Goal: Task Accomplishment & Management: Manage account settings

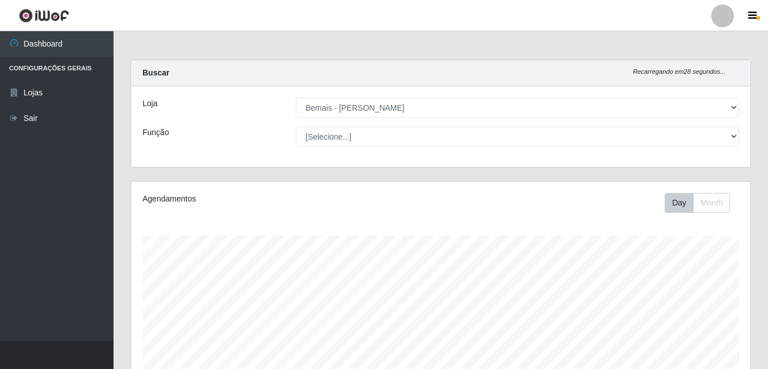
select select "230"
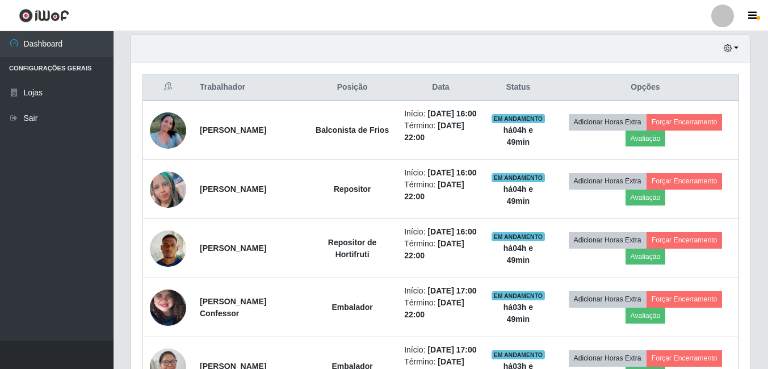
scroll to position [353, 0]
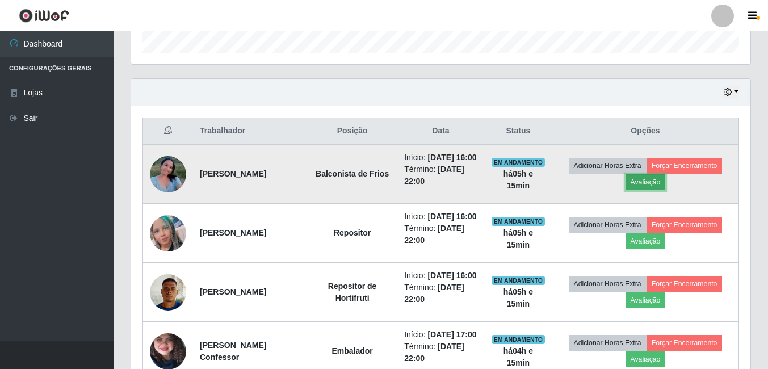
click at [644, 190] on button "Avaliação" at bounding box center [646, 182] width 40 height 16
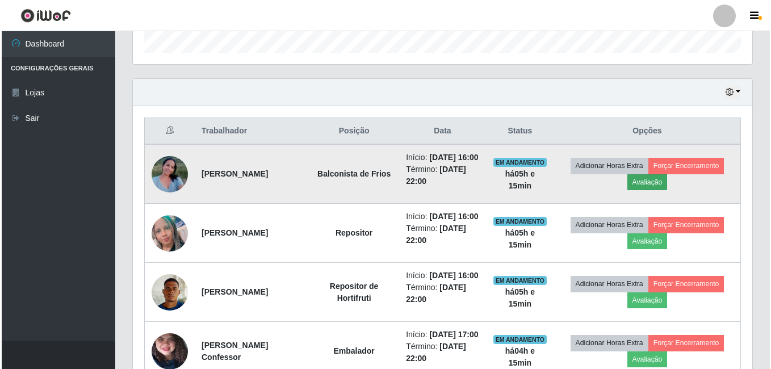
scroll to position [236, 614]
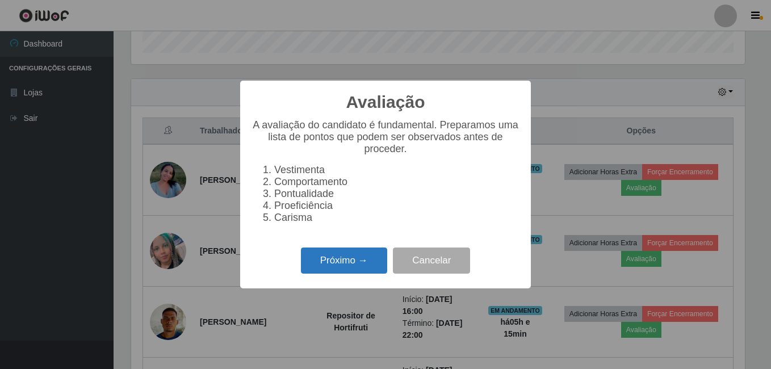
click at [333, 272] on button "Próximo →" at bounding box center [344, 261] width 86 height 27
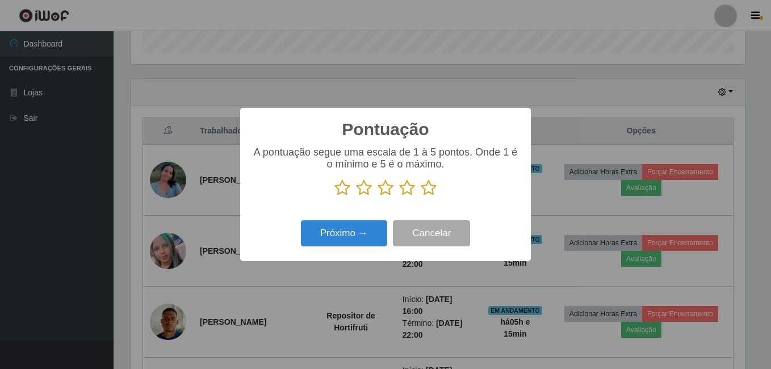
scroll to position [567573, 567195]
click at [423, 188] on icon at bounding box center [429, 187] width 16 height 17
click at [421, 196] on input "radio" at bounding box center [421, 196] width 0 height 0
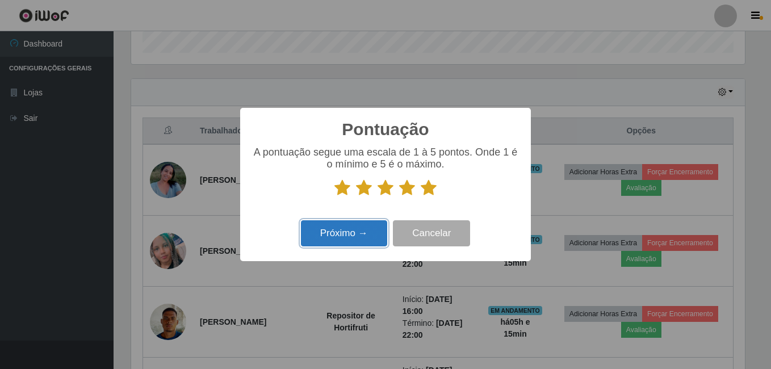
click at [350, 237] on button "Próximo →" at bounding box center [344, 233] width 86 height 27
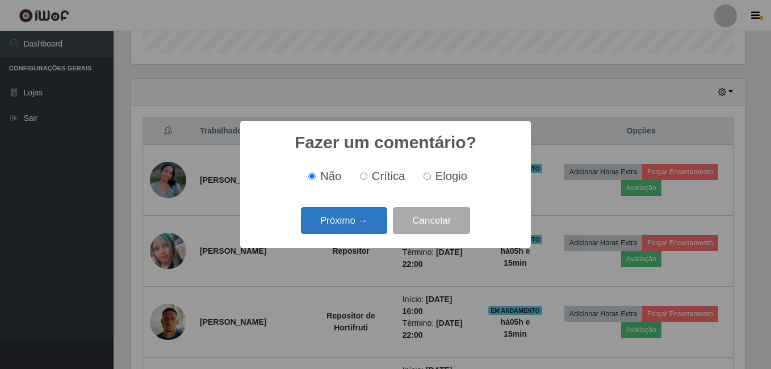
click at [362, 216] on button "Próximo →" at bounding box center [344, 220] width 86 height 27
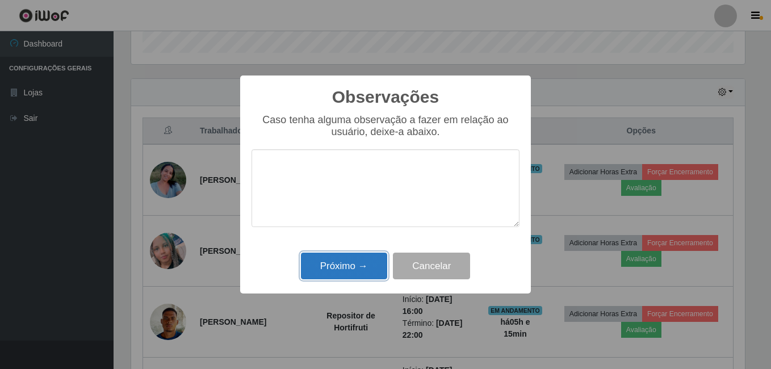
click at [325, 262] on button "Próximo →" at bounding box center [344, 266] width 86 height 27
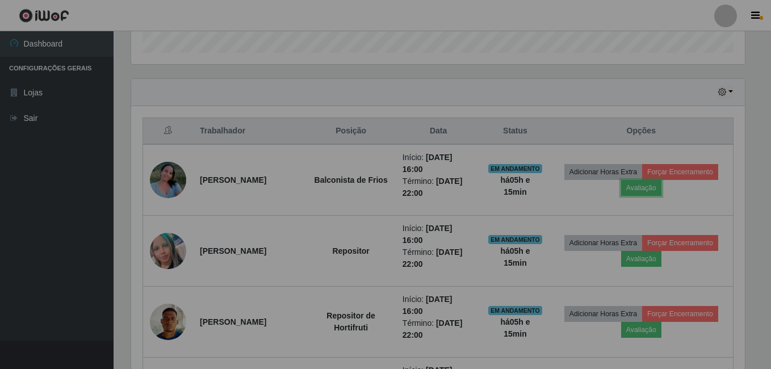
scroll to position [236, 619]
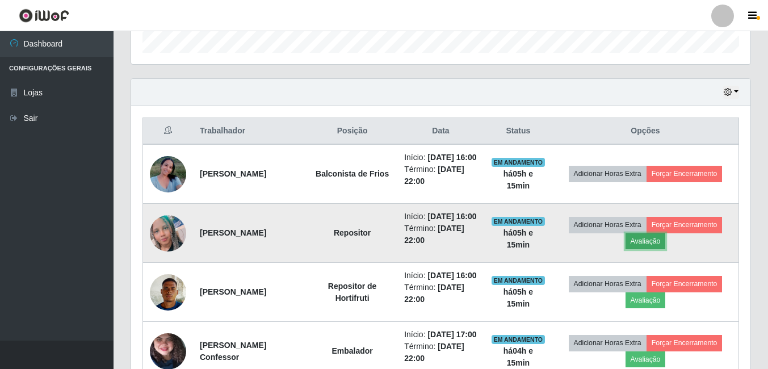
click at [650, 249] on button "Avaliação" at bounding box center [646, 241] width 40 height 16
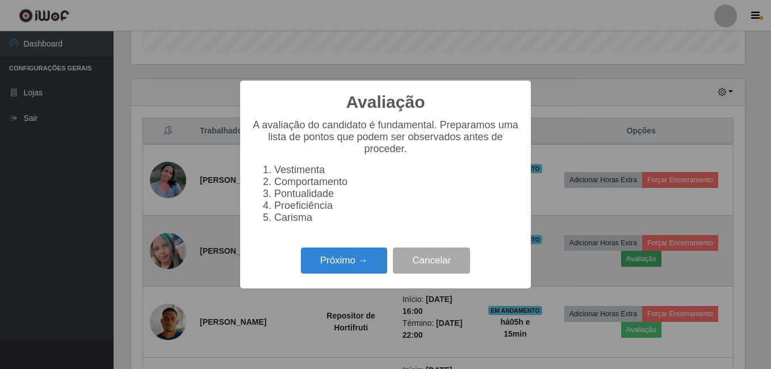
scroll to position [236, 614]
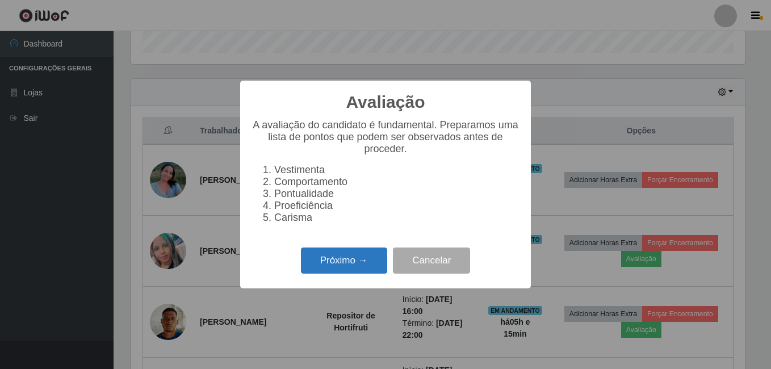
click at [322, 273] on button "Próximo →" at bounding box center [344, 261] width 86 height 27
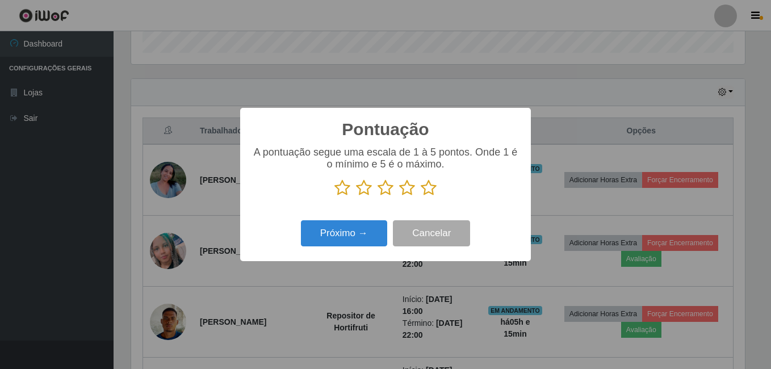
click at [426, 191] on icon at bounding box center [429, 187] width 16 height 17
click at [421, 196] on input "radio" at bounding box center [421, 196] width 0 height 0
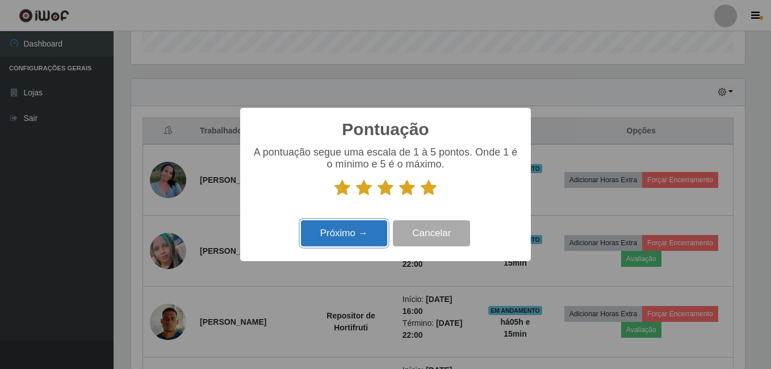
click at [376, 235] on button "Próximo →" at bounding box center [344, 233] width 86 height 27
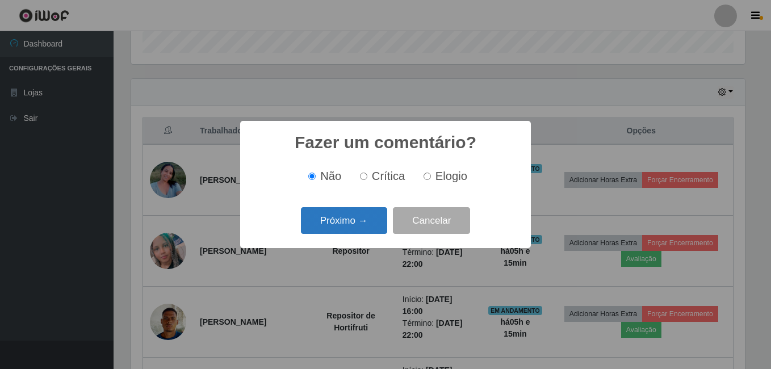
click at [369, 220] on button "Próximo →" at bounding box center [344, 220] width 86 height 27
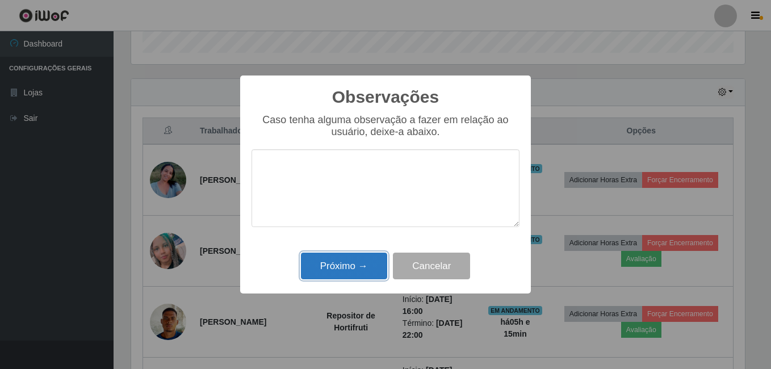
click at [355, 264] on button "Próximo →" at bounding box center [344, 266] width 86 height 27
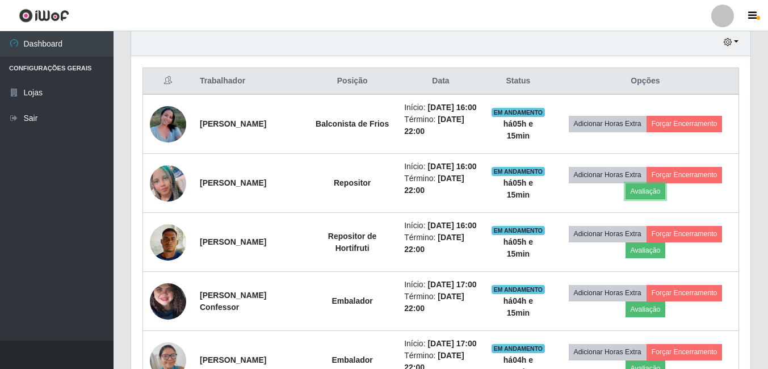
scroll to position [467, 0]
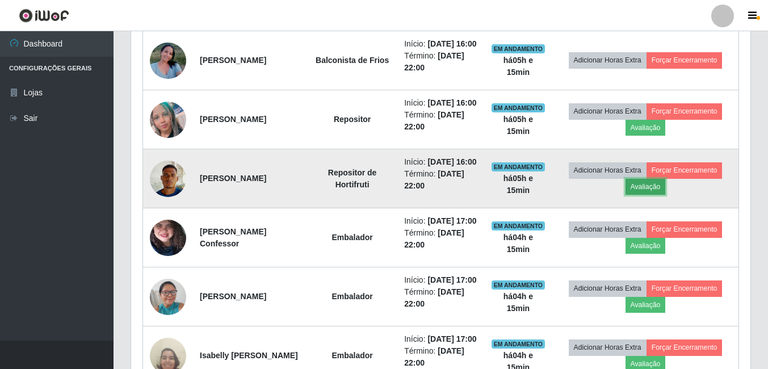
click at [659, 195] on button "Avaliação" at bounding box center [646, 187] width 40 height 16
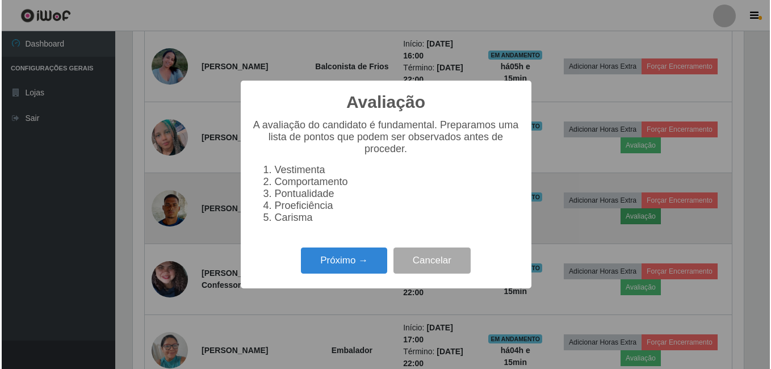
scroll to position [236, 614]
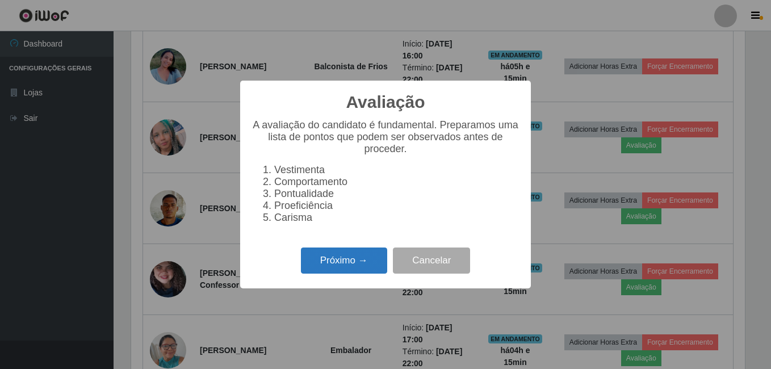
click at [338, 274] on button "Próximo →" at bounding box center [344, 261] width 86 height 27
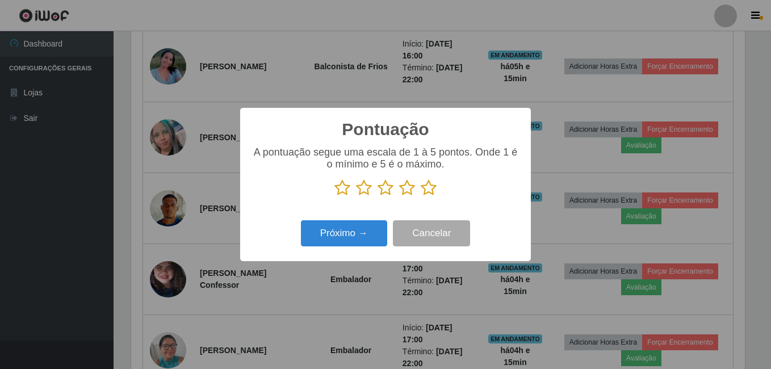
scroll to position [567573, 567195]
click at [429, 190] on icon at bounding box center [429, 187] width 16 height 17
click at [421, 196] on input "radio" at bounding box center [421, 196] width 0 height 0
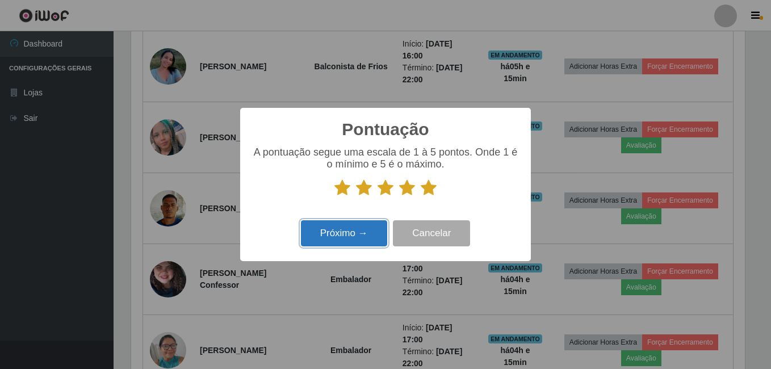
click at [344, 238] on button "Próximo →" at bounding box center [344, 233] width 86 height 27
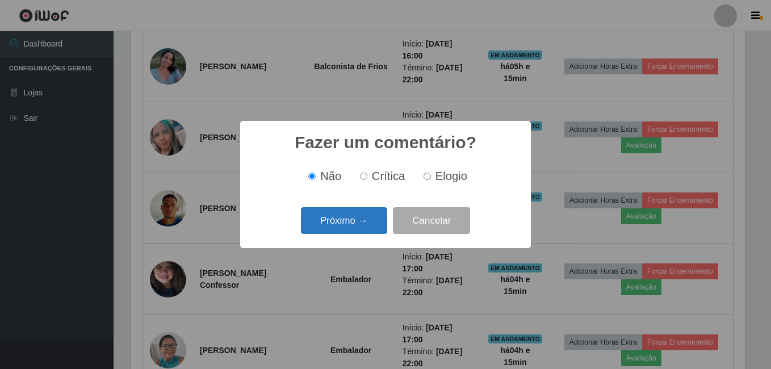
click at [358, 228] on button "Próximo →" at bounding box center [344, 220] width 86 height 27
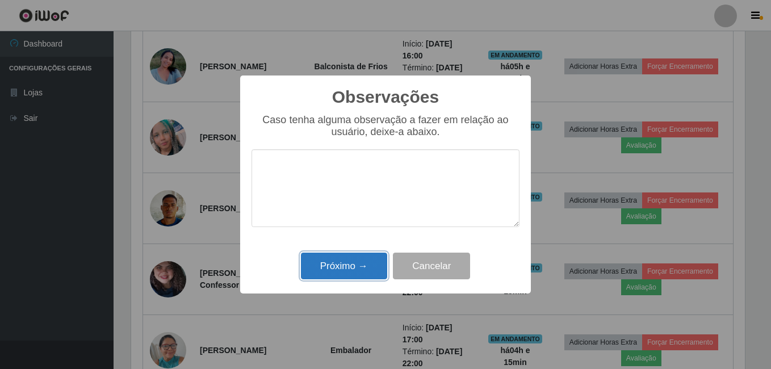
click at [355, 275] on button "Próximo →" at bounding box center [344, 266] width 86 height 27
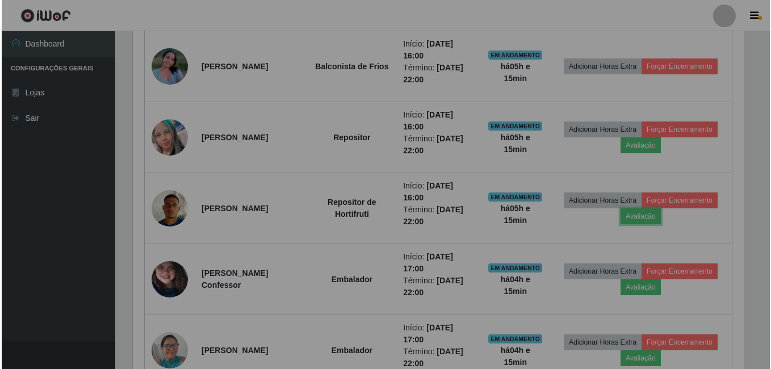
scroll to position [236, 619]
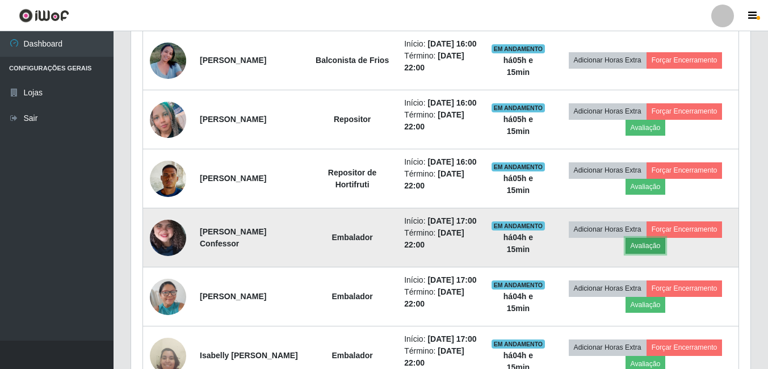
click at [659, 254] on button "Avaliação" at bounding box center [646, 246] width 40 height 16
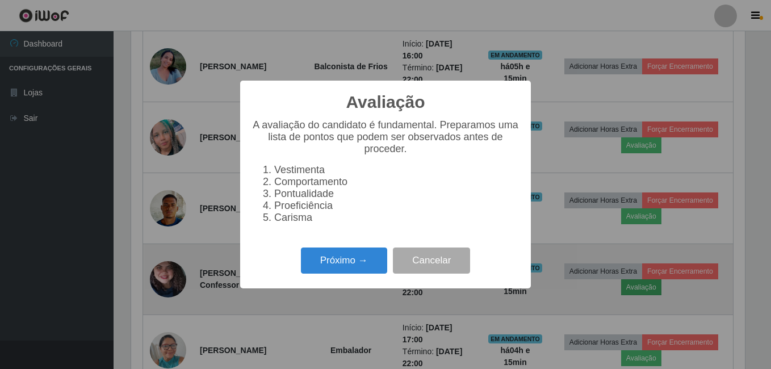
scroll to position [236, 614]
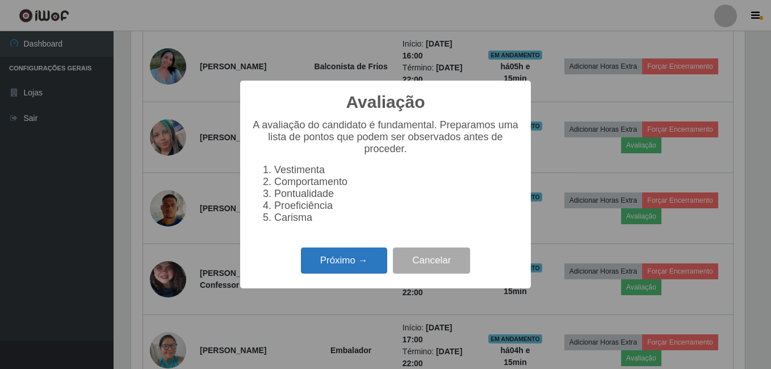
click at [358, 264] on button "Próximo →" at bounding box center [344, 261] width 86 height 27
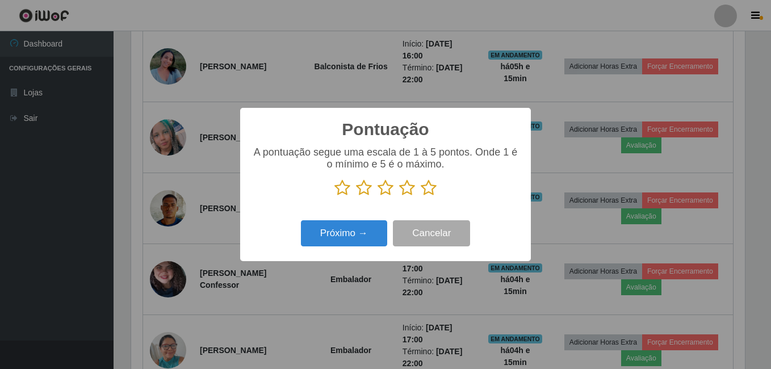
scroll to position [567573, 567195]
click at [434, 194] on icon at bounding box center [429, 187] width 16 height 17
click at [421, 196] on input "radio" at bounding box center [421, 196] width 0 height 0
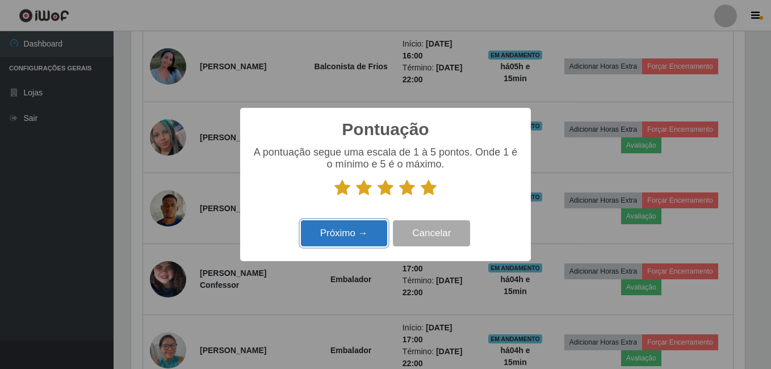
click at [357, 231] on button "Próximo →" at bounding box center [344, 233] width 86 height 27
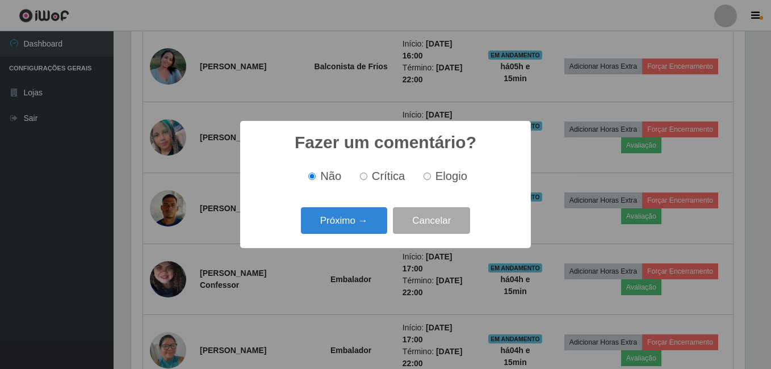
click at [357, 231] on button "Próximo →" at bounding box center [344, 220] width 86 height 27
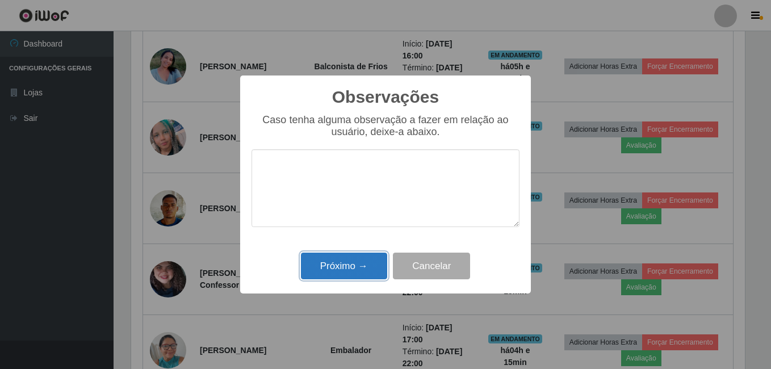
click at [347, 271] on button "Próximo →" at bounding box center [344, 266] width 86 height 27
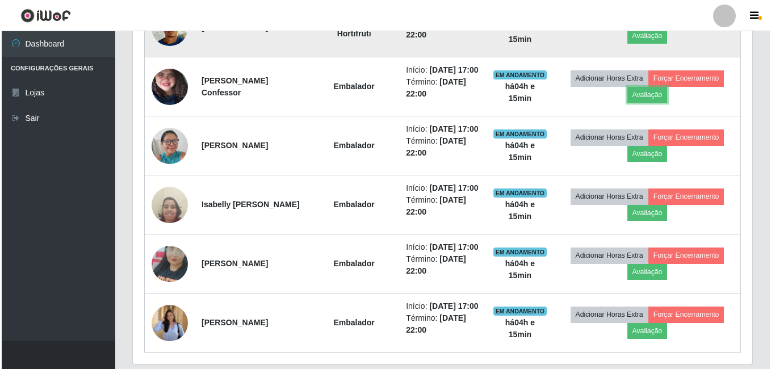
scroll to position [637, 0]
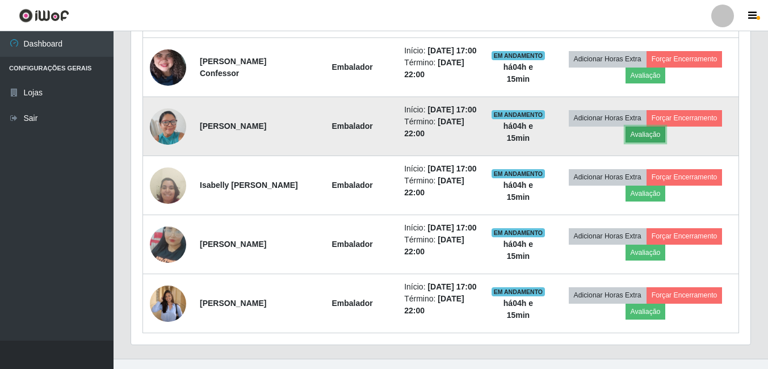
click at [664, 143] on button "Avaliação" at bounding box center [646, 135] width 40 height 16
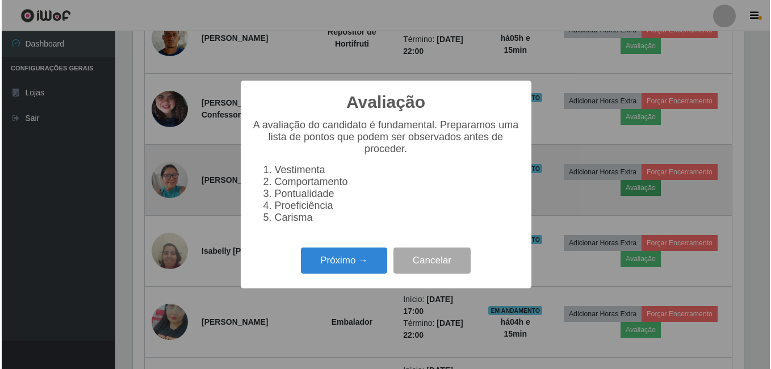
scroll to position [236, 614]
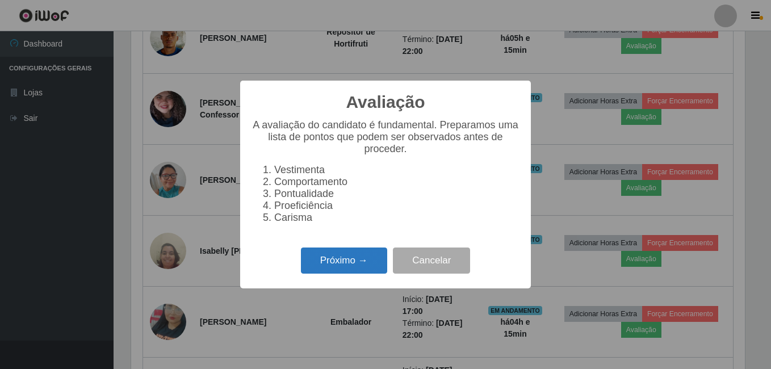
click at [369, 263] on button "Próximo →" at bounding box center [344, 261] width 86 height 27
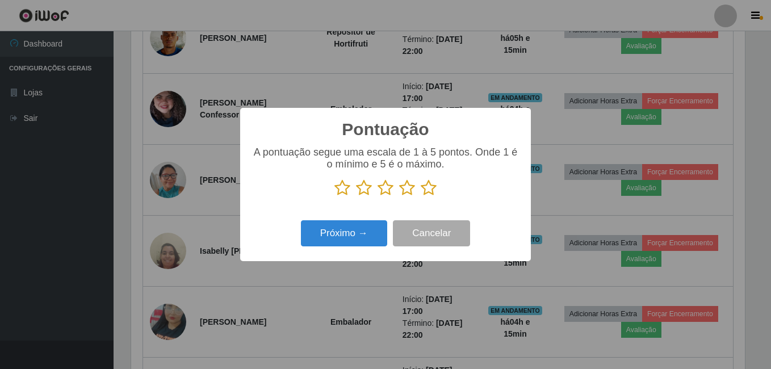
scroll to position [0, 0]
click at [429, 191] on icon at bounding box center [429, 187] width 16 height 17
click at [421, 196] on input "radio" at bounding box center [421, 196] width 0 height 0
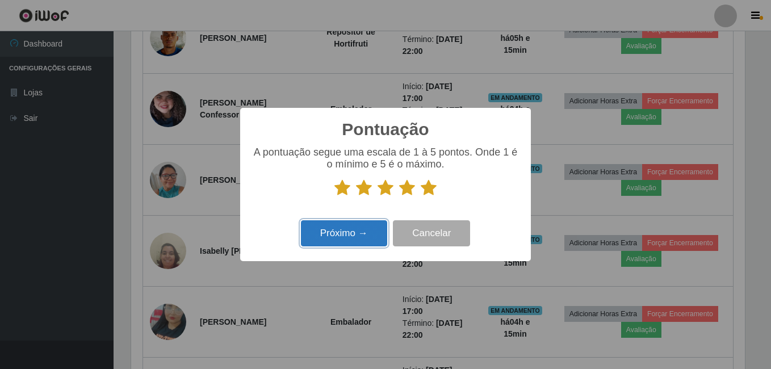
click at [368, 236] on button "Próximo →" at bounding box center [344, 233] width 86 height 27
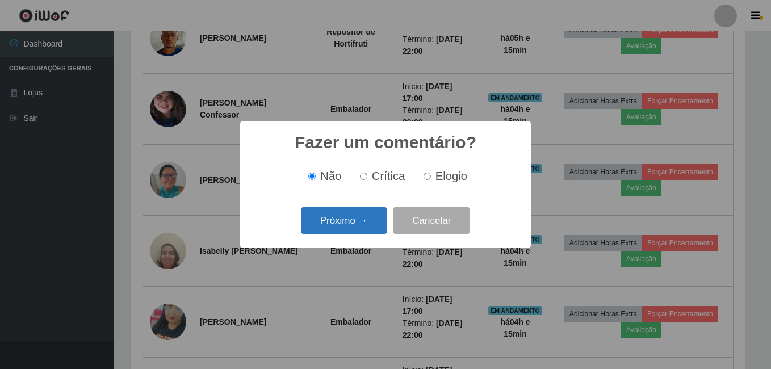
click at [369, 224] on button "Próximo →" at bounding box center [344, 220] width 86 height 27
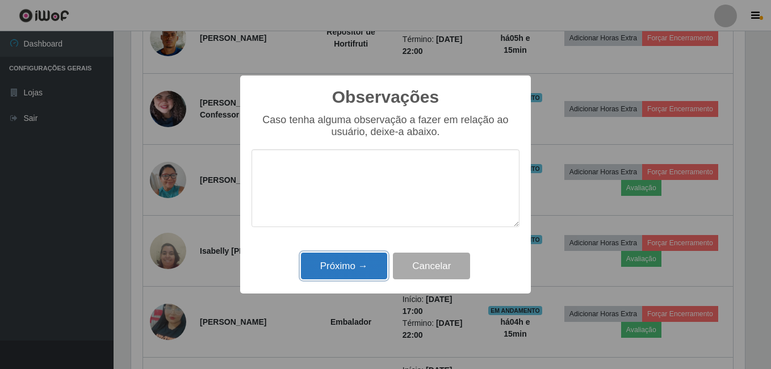
click at [361, 265] on button "Próximo →" at bounding box center [344, 266] width 86 height 27
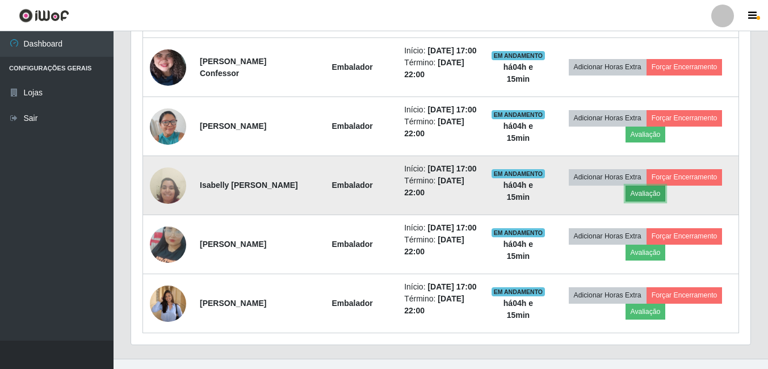
click at [645, 202] on button "Avaliação" at bounding box center [646, 194] width 40 height 16
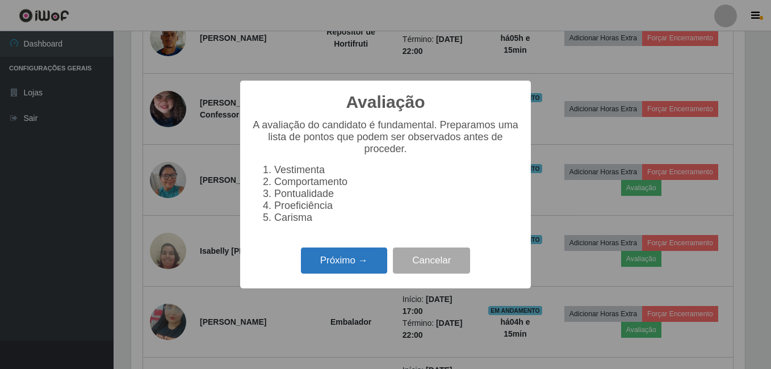
click at [352, 260] on button "Próximo →" at bounding box center [344, 261] width 86 height 27
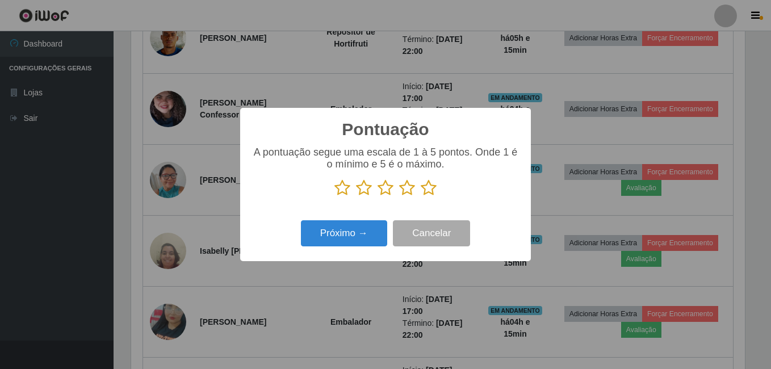
click at [430, 192] on icon at bounding box center [429, 187] width 16 height 17
click at [421, 196] on input "radio" at bounding box center [421, 196] width 0 height 0
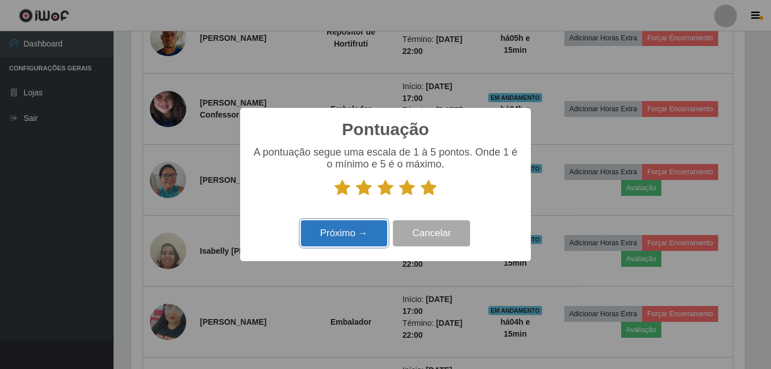
click at [359, 242] on button "Próximo →" at bounding box center [344, 233] width 86 height 27
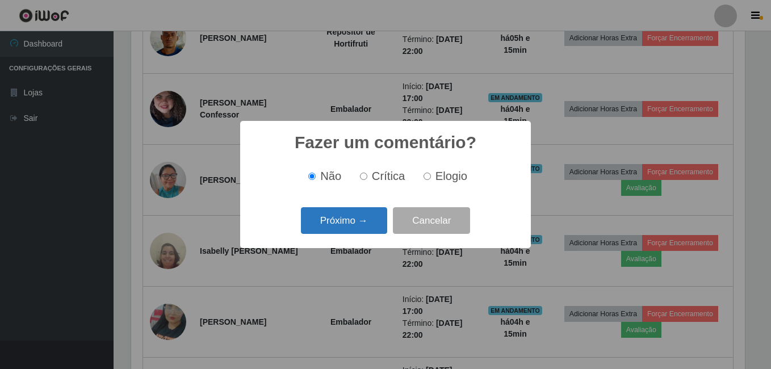
click at [366, 227] on button "Próximo →" at bounding box center [344, 220] width 86 height 27
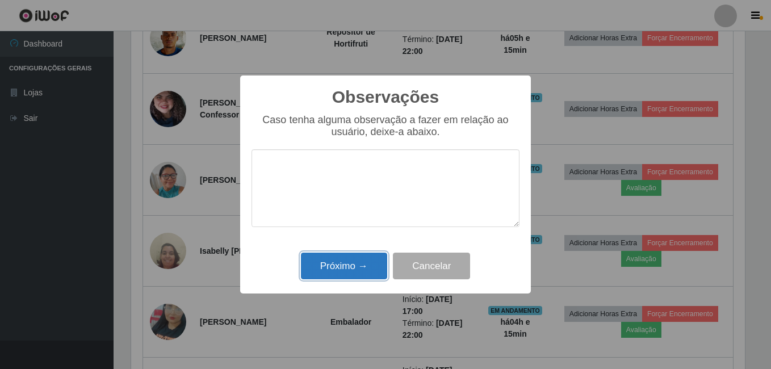
click at [343, 265] on button "Próximo →" at bounding box center [344, 266] width 86 height 27
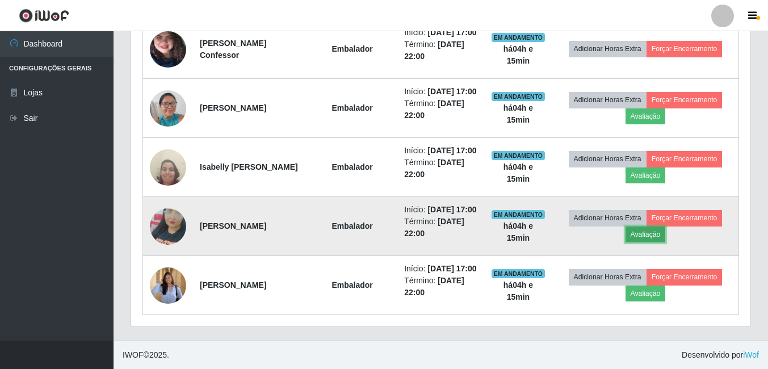
click at [642, 227] on button "Avaliação" at bounding box center [646, 235] width 40 height 16
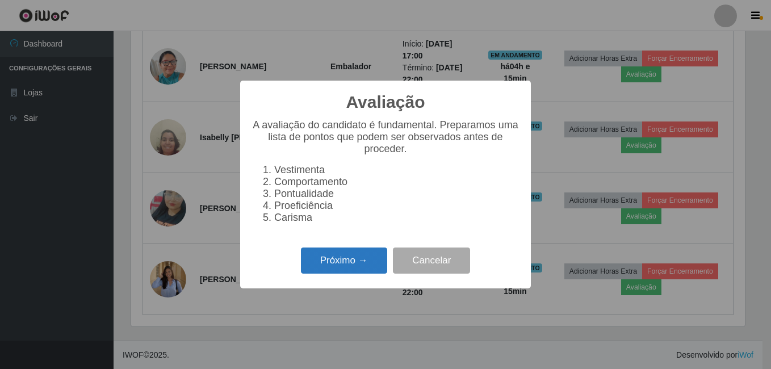
click at [353, 271] on button "Próximo →" at bounding box center [344, 261] width 86 height 27
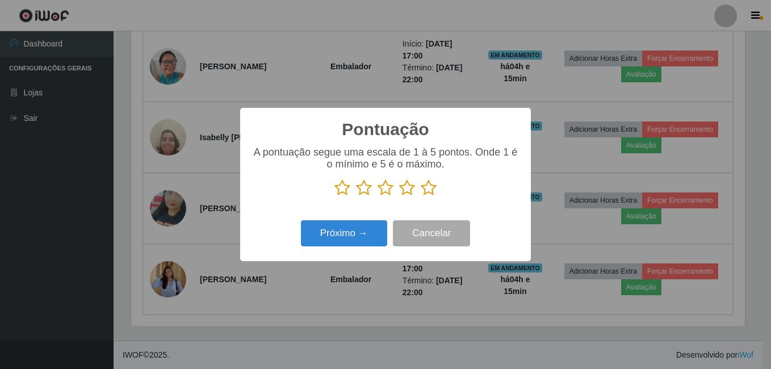
click at [431, 188] on icon at bounding box center [429, 187] width 16 height 17
click at [421, 196] on input "radio" at bounding box center [421, 196] width 0 height 0
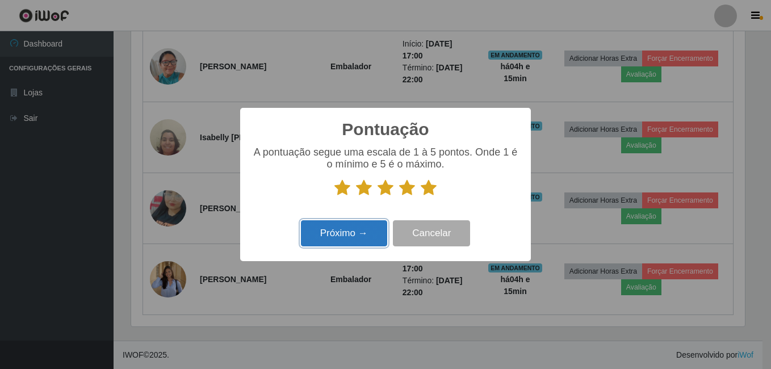
click at [351, 238] on button "Próximo →" at bounding box center [344, 233] width 86 height 27
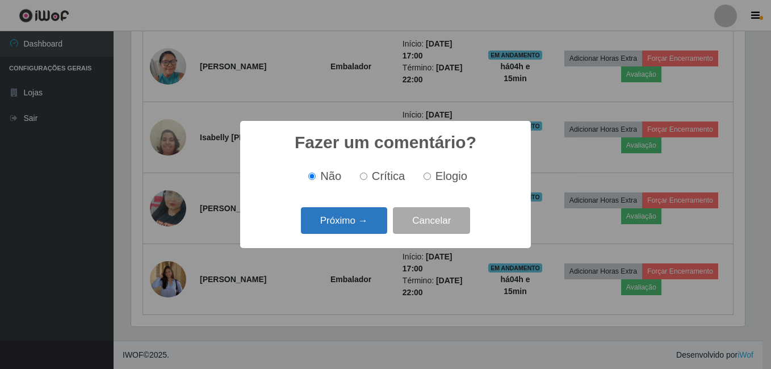
click at [355, 225] on button "Próximo →" at bounding box center [344, 220] width 86 height 27
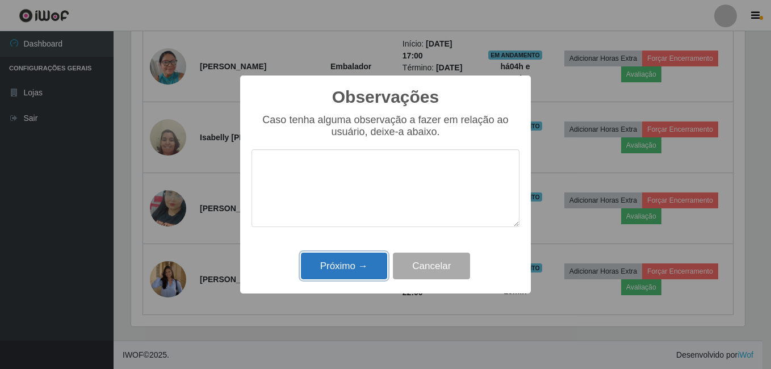
click at [342, 264] on button "Próximo →" at bounding box center [344, 266] width 86 height 27
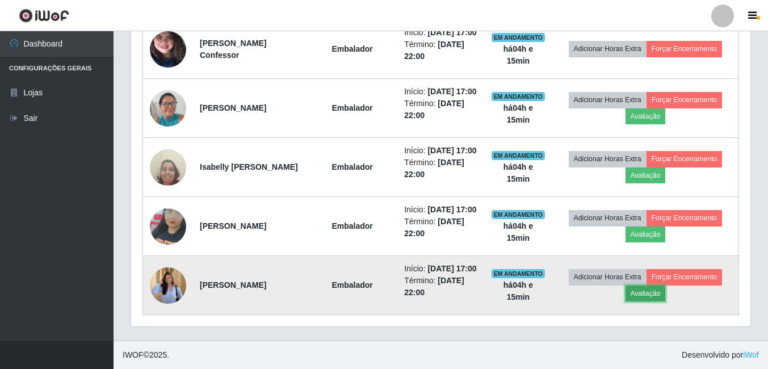
click at [652, 286] on button "Avaliação" at bounding box center [646, 294] width 40 height 16
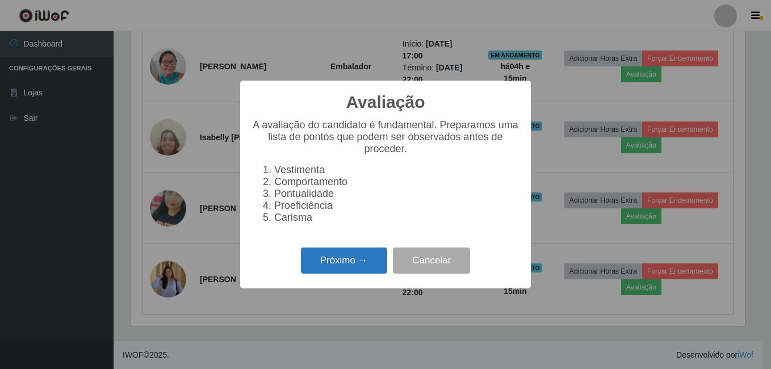
click at [316, 274] on button "Próximo →" at bounding box center [344, 261] width 86 height 27
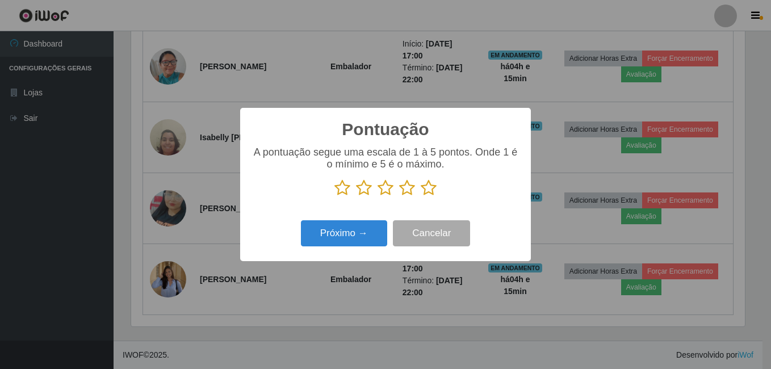
click at [434, 183] on icon at bounding box center [429, 187] width 16 height 17
click at [421, 196] on input "radio" at bounding box center [421, 196] width 0 height 0
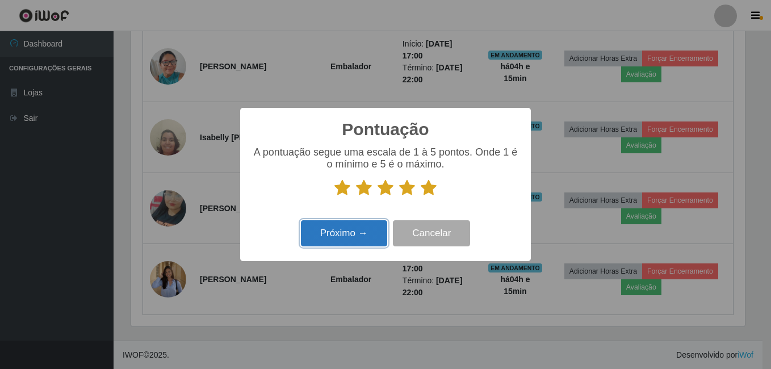
click at [362, 231] on button "Próximo →" at bounding box center [344, 233] width 86 height 27
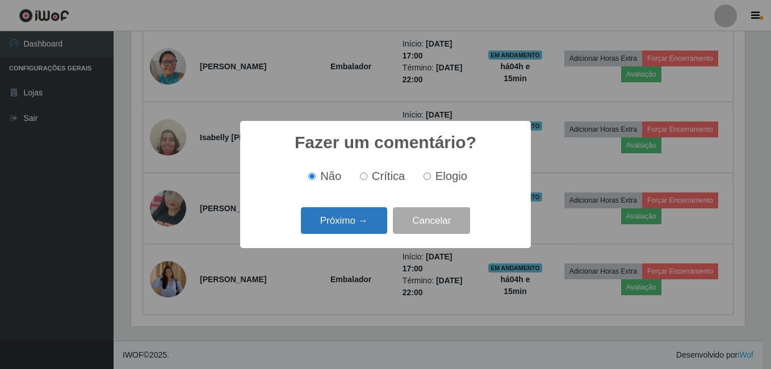
click at [373, 231] on button "Próximo →" at bounding box center [344, 220] width 86 height 27
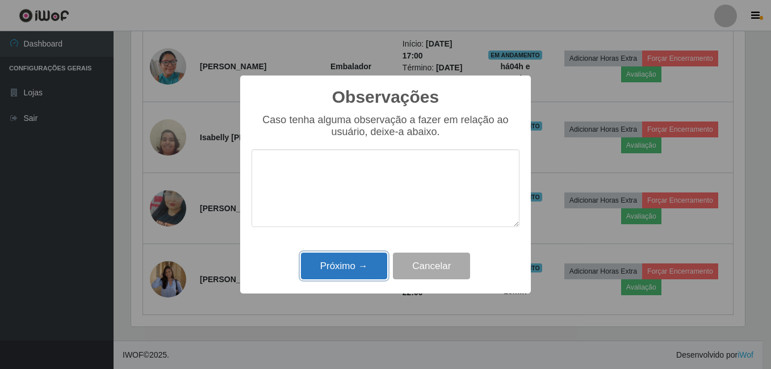
click at [350, 273] on button "Próximo →" at bounding box center [344, 266] width 86 height 27
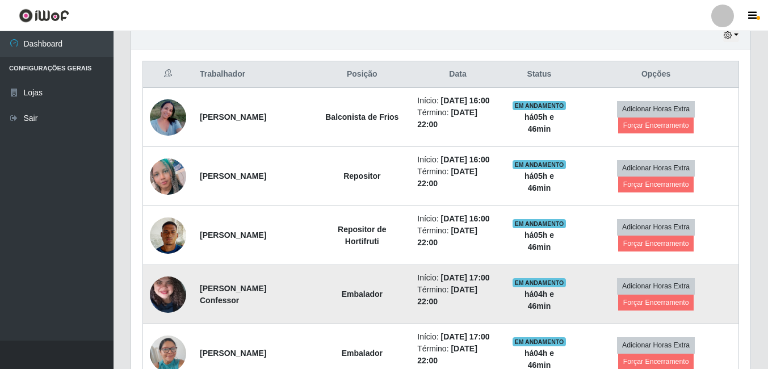
scroll to position [236, 619]
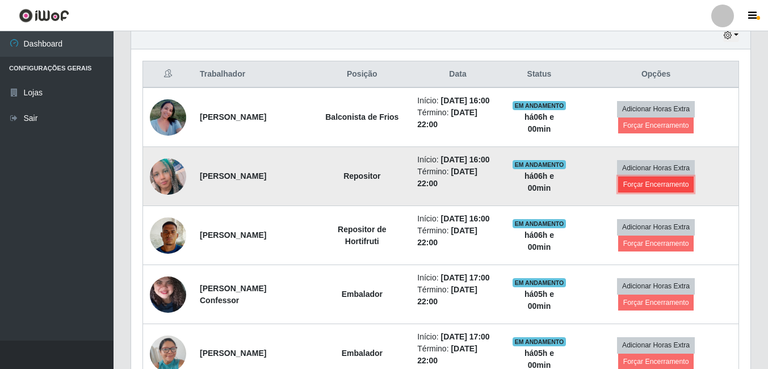
click at [640, 192] on button "Forçar Encerramento" at bounding box center [656, 185] width 76 height 16
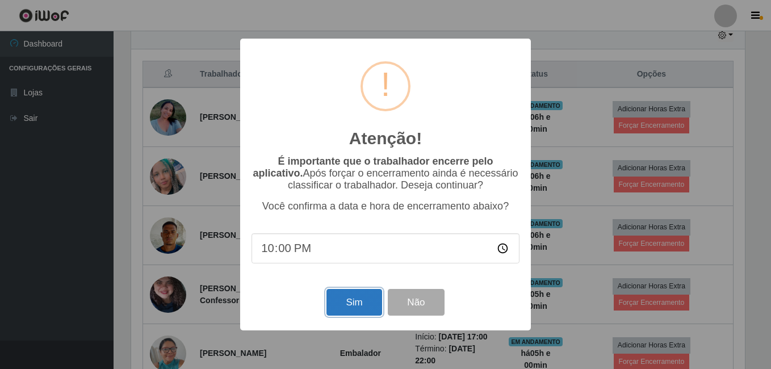
click at [356, 305] on button "Sim" at bounding box center [353, 302] width 55 height 27
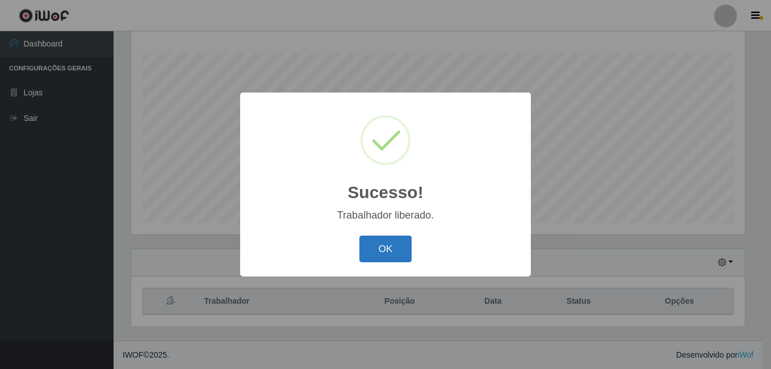
click at [403, 258] on button "OK" at bounding box center [385, 249] width 53 height 27
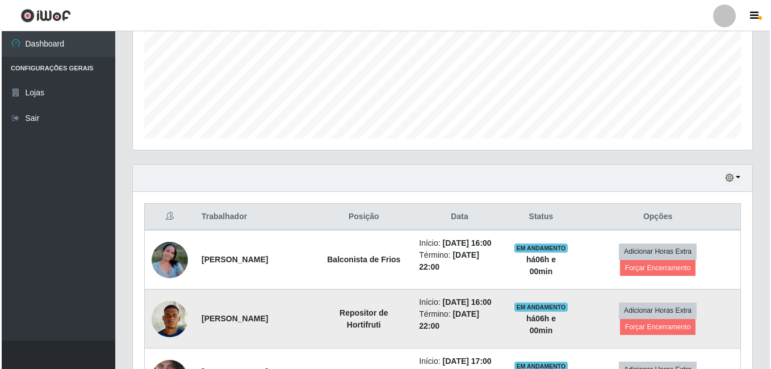
scroll to position [353, 0]
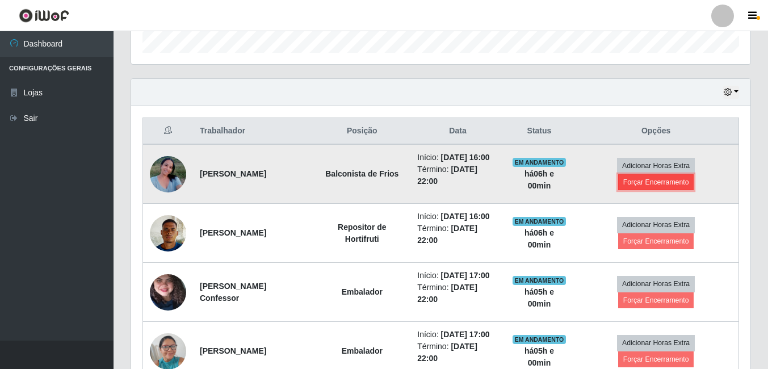
click at [647, 190] on button "Forçar Encerramento" at bounding box center [656, 182] width 76 height 16
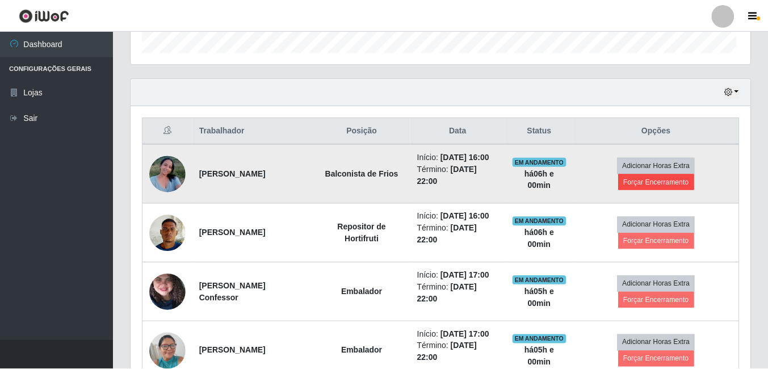
scroll to position [236, 614]
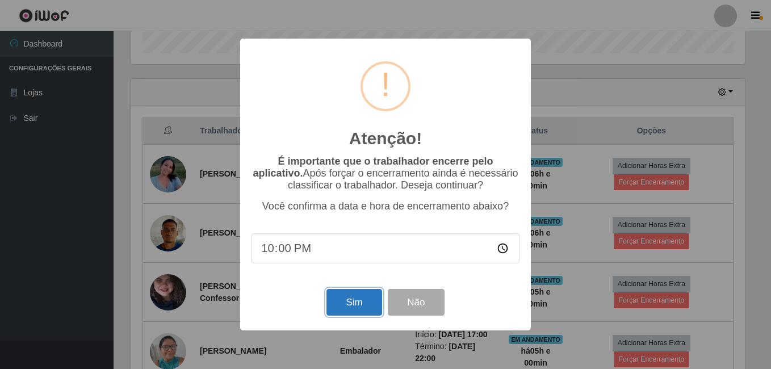
click at [365, 312] on button "Sim" at bounding box center [353, 302] width 55 height 27
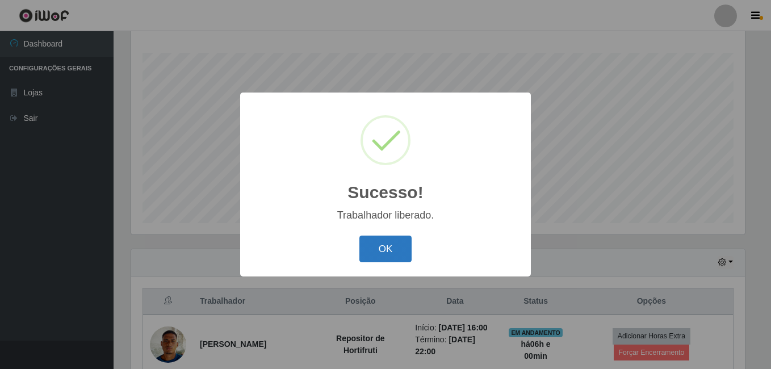
click at [380, 261] on button "OK" at bounding box center [385, 249] width 53 height 27
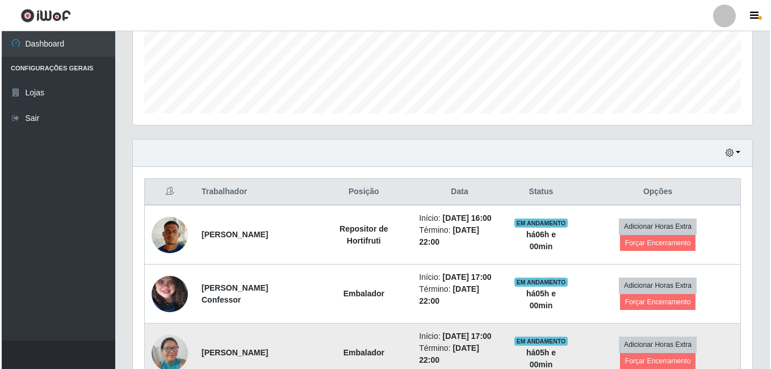
scroll to position [353, 0]
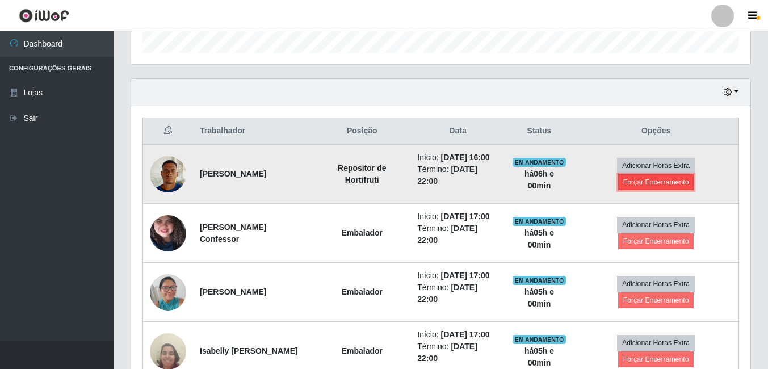
click at [694, 190] on button "Forçar Encerramento" at bounding box center [656, 182] width 76 height 16
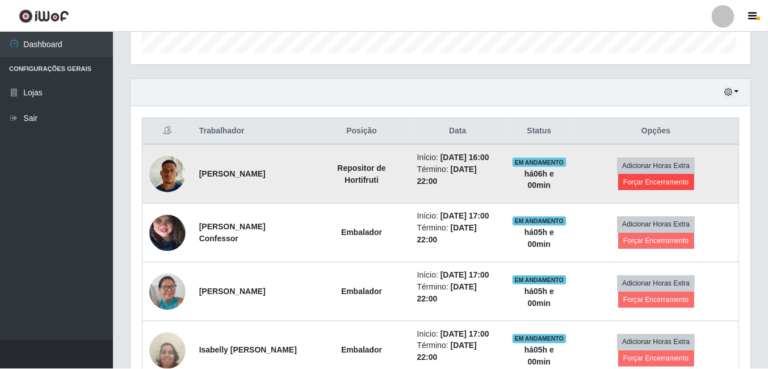
scroll to position [236, 614]
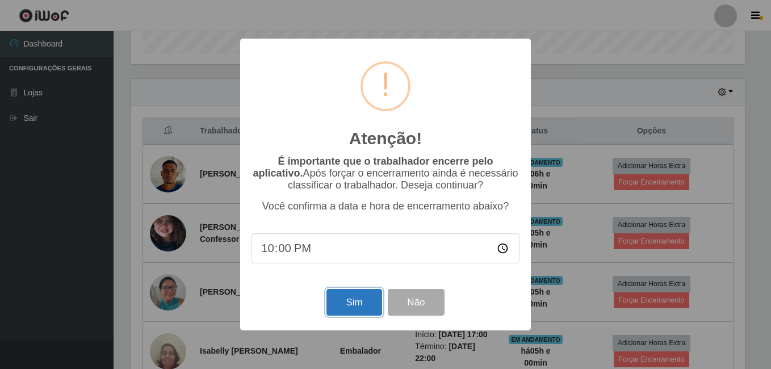
click at [352, 303] on button "Sim" at bounding box center [353, 302] width 55 height 27
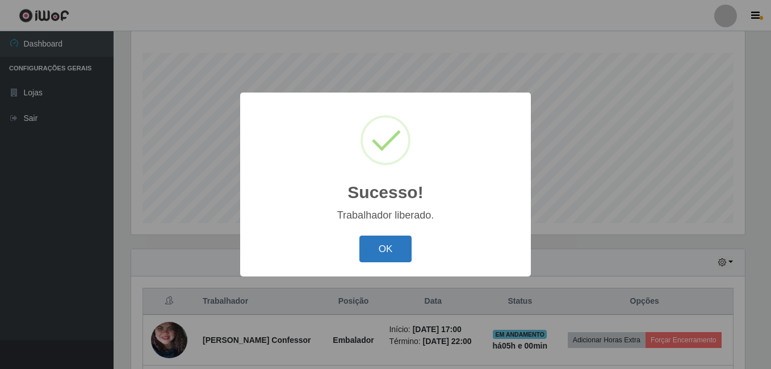
click at [377, 240] on button "OK" at bounding box center [385, 249] width 53 height 27
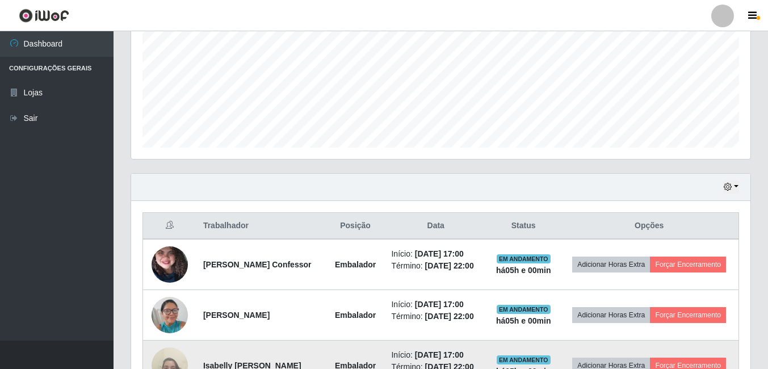
scroll to position [410, 0]
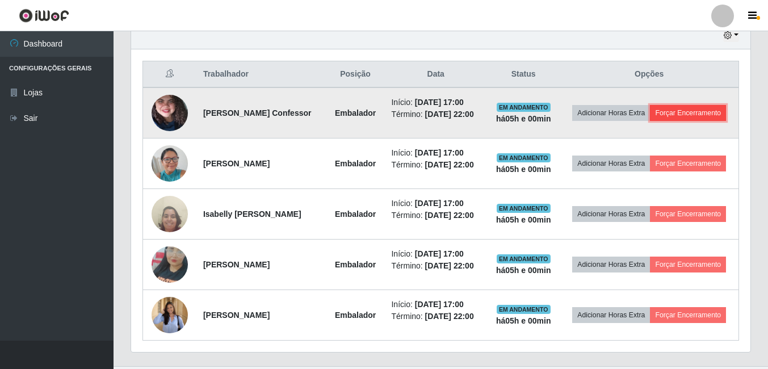
click at [650, 121] on button "Forçar Encerramento" at bounding box center [688, 113] width 76 height 16
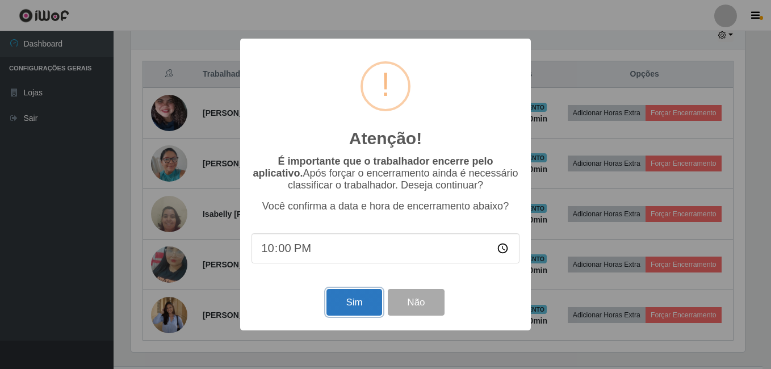
click at [338, 307] on button "Sim" at bounding box center [353, 302] width 55 height 27
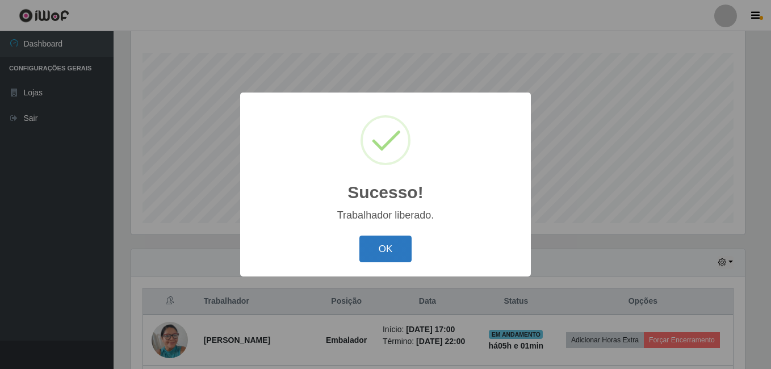
click at [401, 253] on button "OK" at bounding box center [385, 249] width 53 height 27
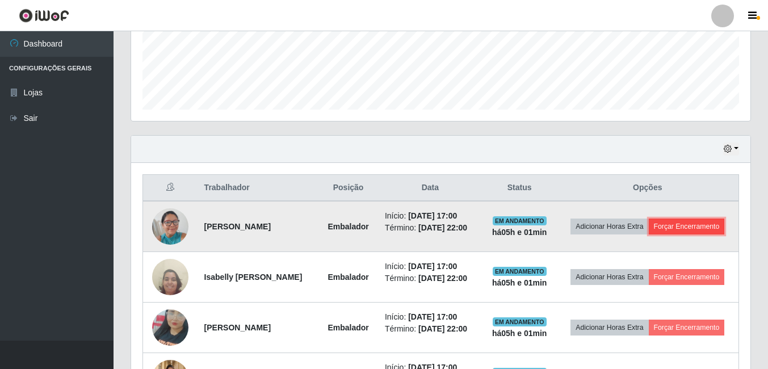
click at [649, 235] on button "Forçar Encerramento" at bounding box center [687, 227] width 76 height 16
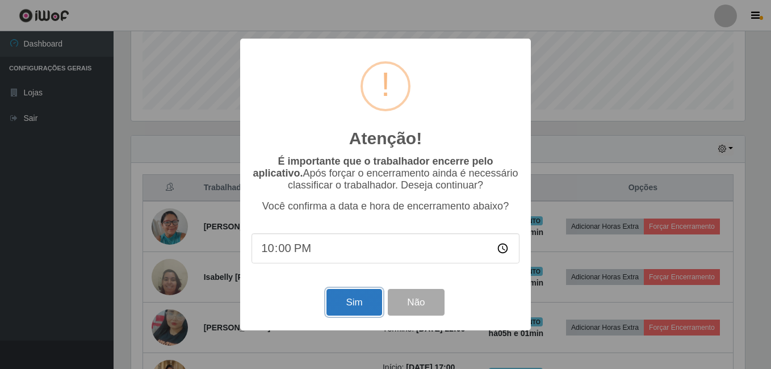
click at [346, 307] on button "Sim" at bounding box center [353, 302] width 55 height 27
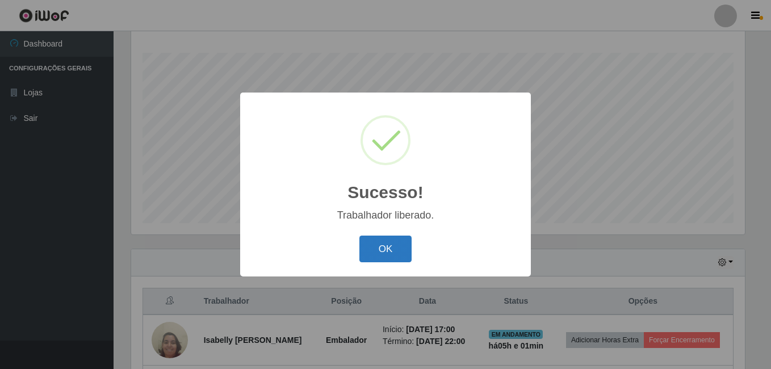
click at [400, 249] on button "OK" at bounding box center [385, 249] width 53 height 27
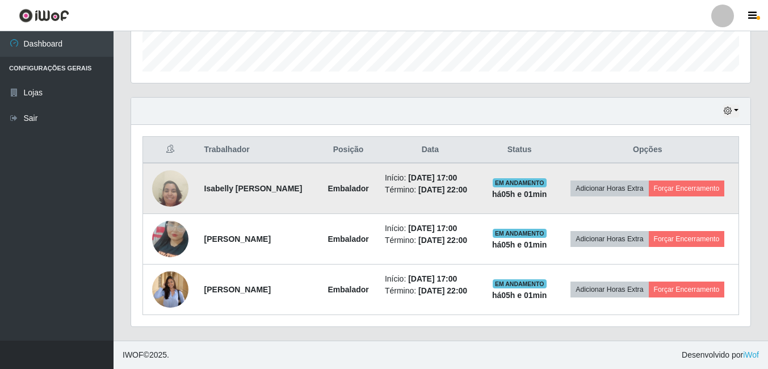
click at [650, 185] on td "Adicionar Horas Extra Forçar Encerramento" at bounding box center [648, 188] width 182 height 51
click at [651, 181] on button "Forçar Encerramento" at bounding box center [687, 189] width 76 height 16
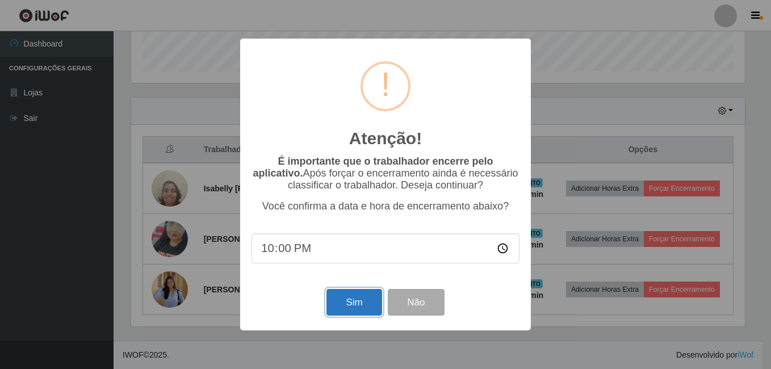
click at [363, 297] on button "Sim" at bounding box center [353, 302] width 55 height 27
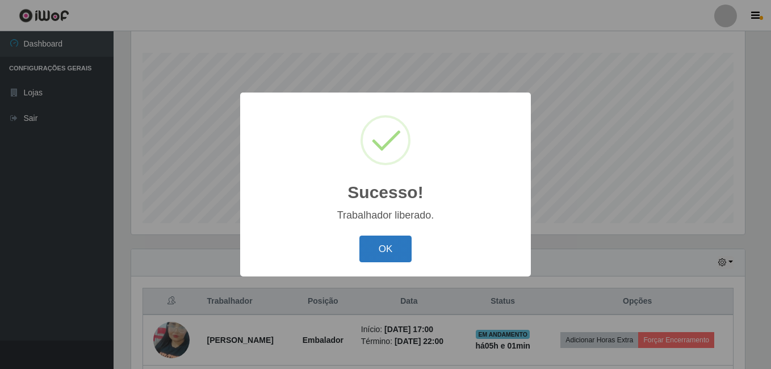
click at [393, 245] on button "OK" at bounding box center [385, 249] width 53 height 27
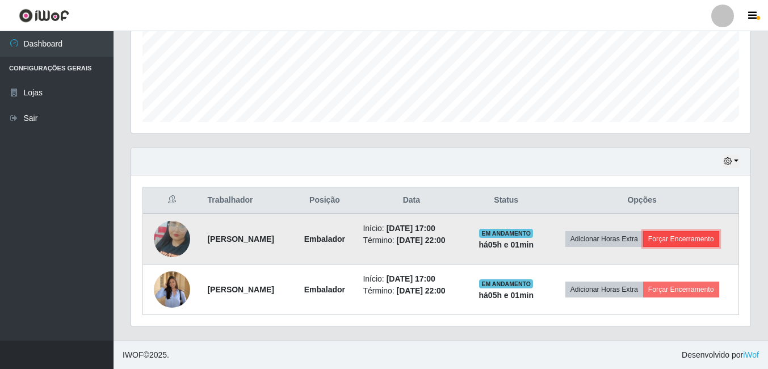
click at [679, 242] on button "Forçar Encerramento" at bounding box center [681, 239] width 76 height 16
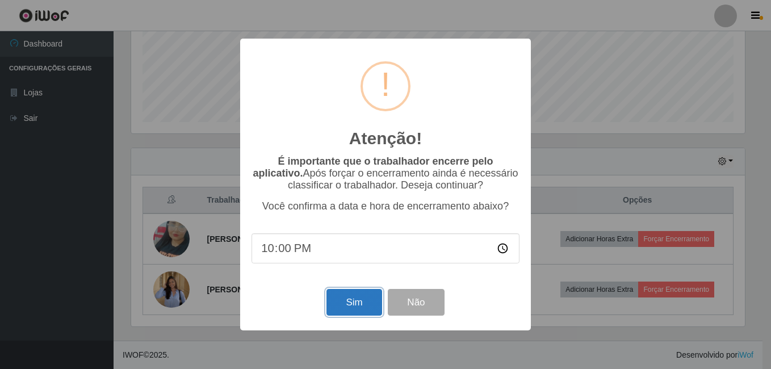
click at [367, 299] on button "Sim" at bounding box center [353, 302] width 55 height 27
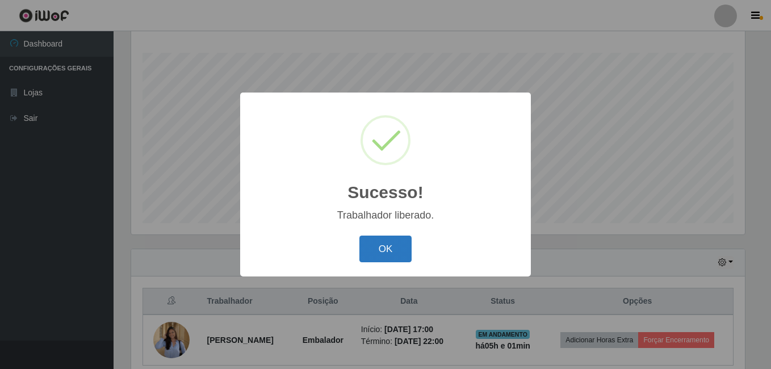
click at [373, 244] on button "OK" at bounding box center [385, 249] width 53 height 27
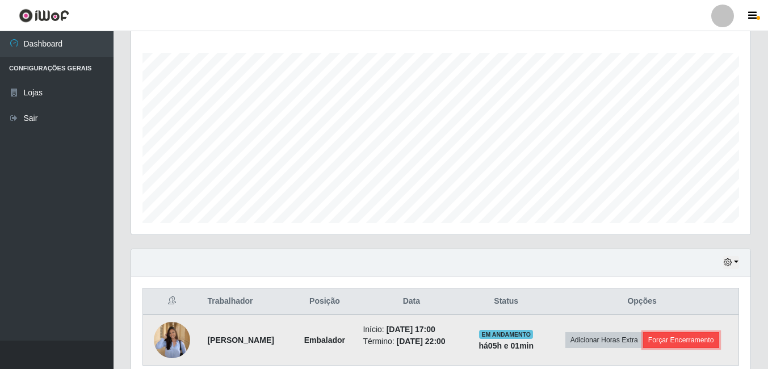
click at [703, 345] on button "Forçar Encerramento" at bounding box center [681, 340] width 76 height 16
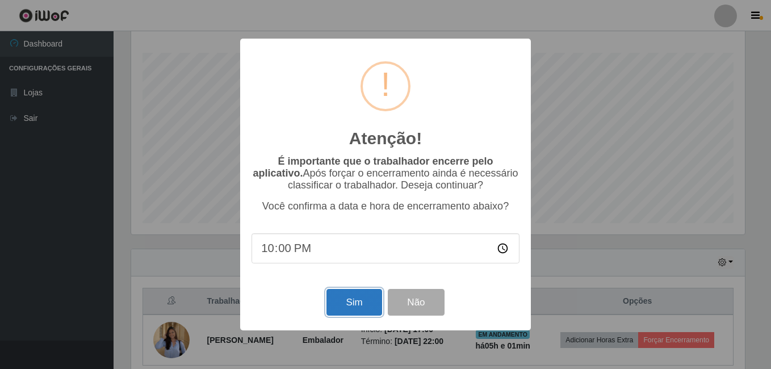
click at [363, 306] on button "Sim" at bounding box center [353, 302] width 55 height 27
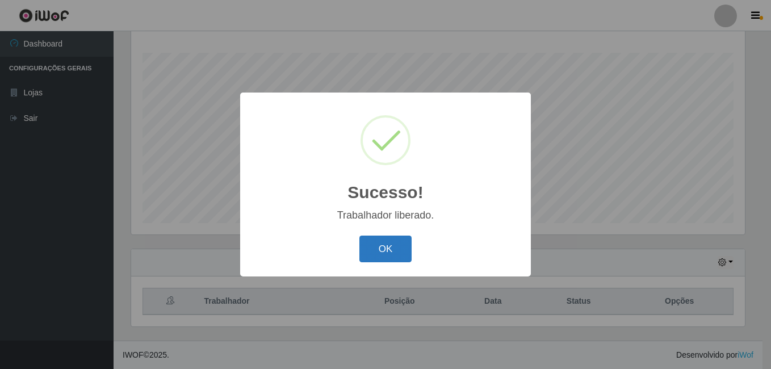
click at [385, 240] on button "OK" at bounding box center [385, 249] width 53 height 27
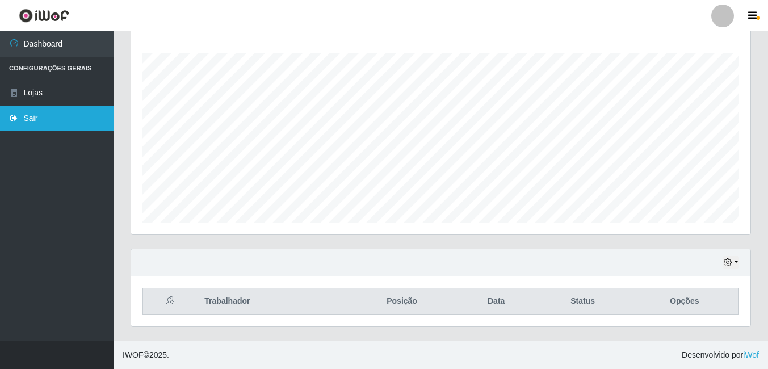
click at [50, 112] on link "Sair" at bounding box center [57, 119] width 114 height 26
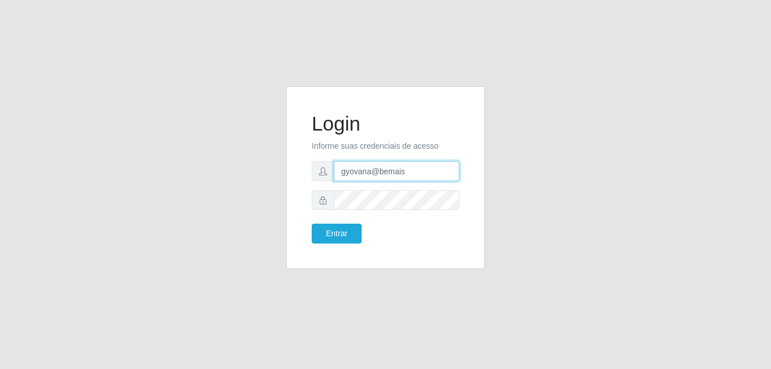
click at [383, 167] on input "gyovana@bemais" at bounding box center [396, 171] width 125 height 20
type input "T"
type input "thiagol@bemais"
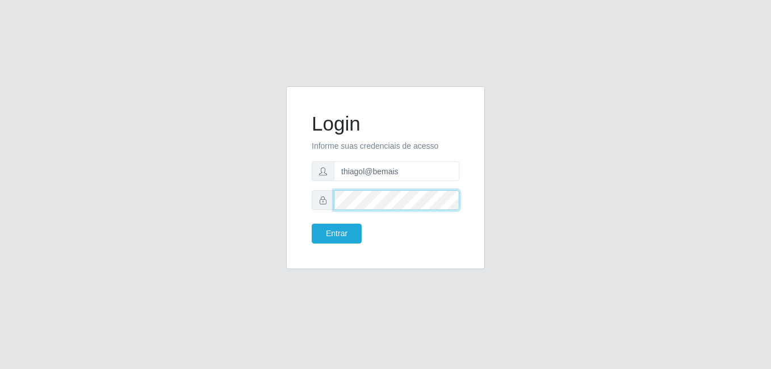
click at [312, 224] on button "Entrar" at bounding box center [337, 234] width 50 height 20
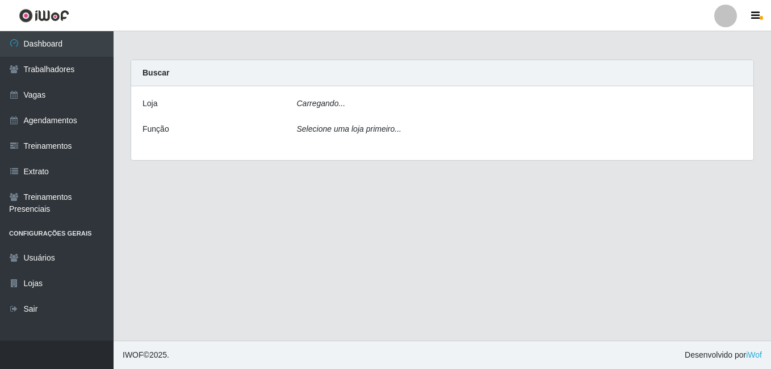
click at [334, 231] on main "Carregando... Buscar [PERSON_NAME]... Função Selecione uma loja primeiro..." at bounding box center [443, 185] width 658 height 309
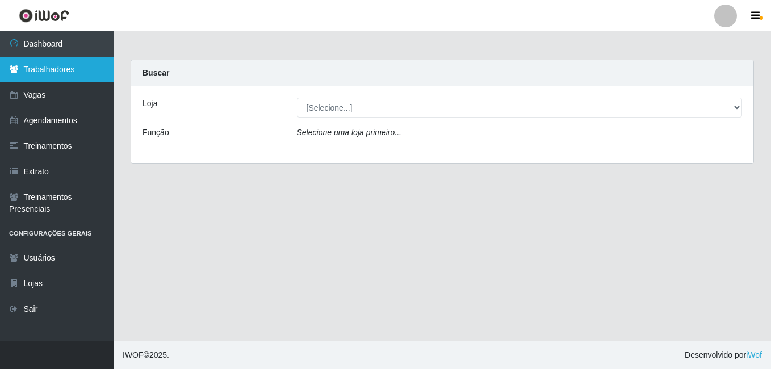
click at [11, 69] on icon at bounding box center [14, 69] width 10 height 8
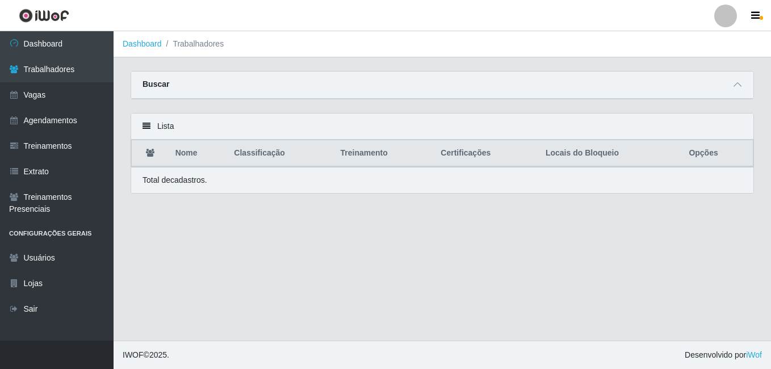
click at [749, 95] on div "Buscar" at bounding box center [442, 85] width 622 height 27
click at [739, 87] on icon at bounding box center [738, 85] width 8 height 8
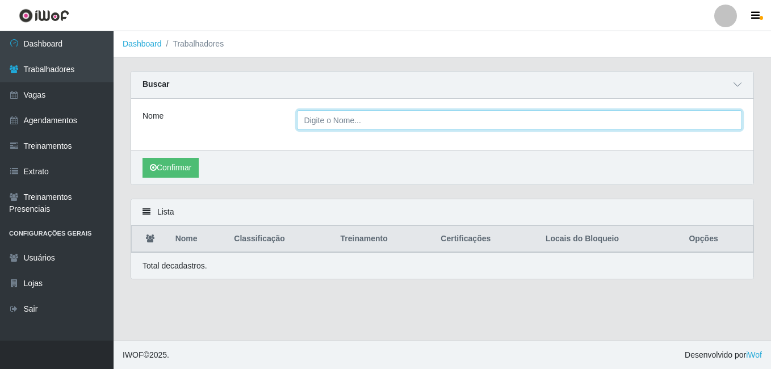
click at [301, 128] on input "Nome" at bounding box center [520, 120] width 446 height 20
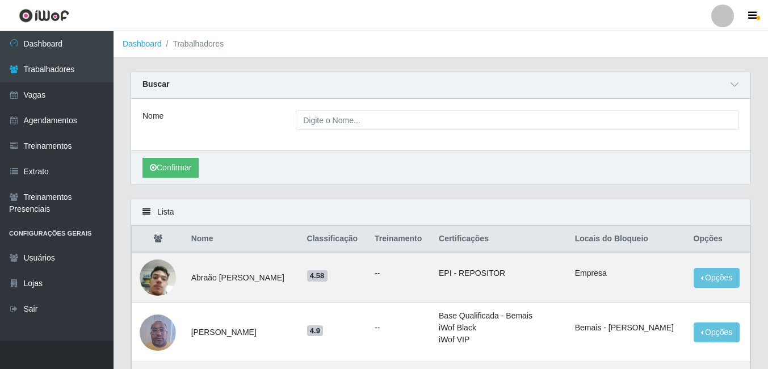
click at [227, 102] on div "Nome" at bounding box center [440, 125] width 619 height 52
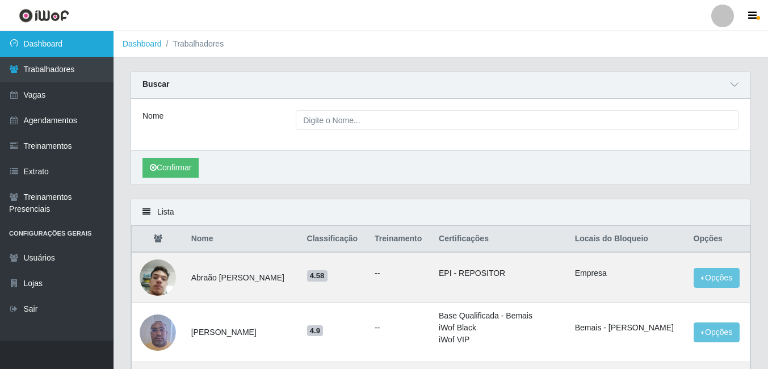
click at [98, 44] on link "Dashboard" at bounding box center [57, 44] width 114 height 26
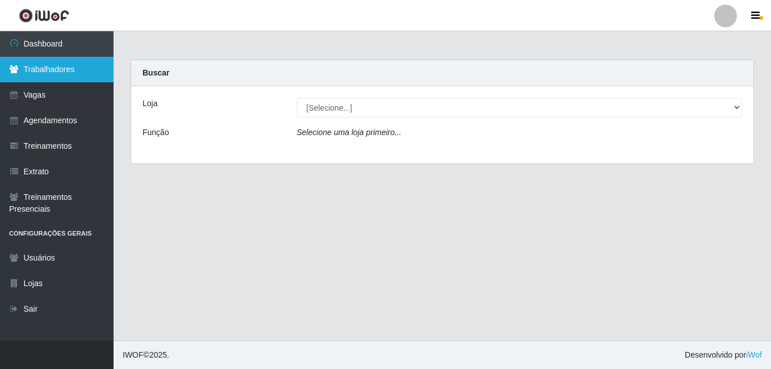
click at [99, 70] on link "Trabalhadores" at bounding box center [57, 70] width 114 height 26
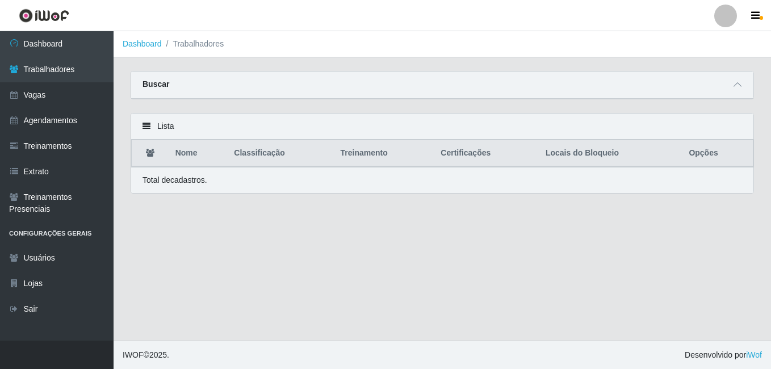
click at [726, 86] on div "Buscar" at bounding box center [442, 85] width 622 height 27
click at [734, 86] on icon at bounding box center [738, 85] width 8 height 8
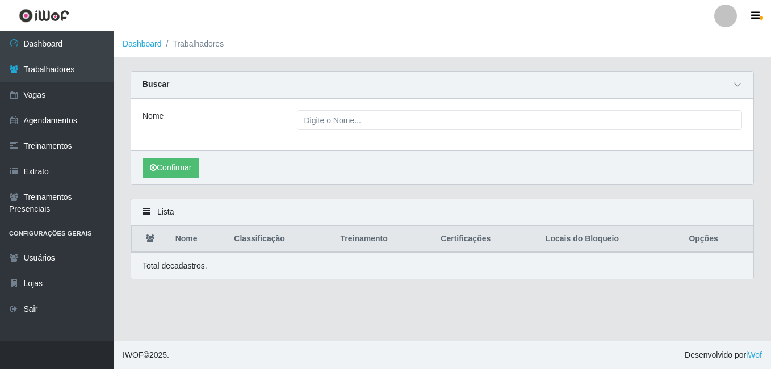
click at [508, 133] on div "Nome" at bounding box center [442, 125] width 622 height 52
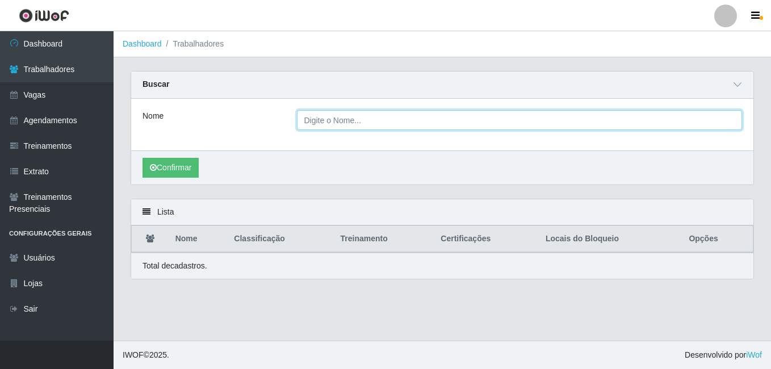
click at [499, 128] on input "Nome" at bounding box center [520, 120] width 446 height 20
click at [143, 158] on button "Confirmar" at bounding box center [171, 168] width 56 height 20
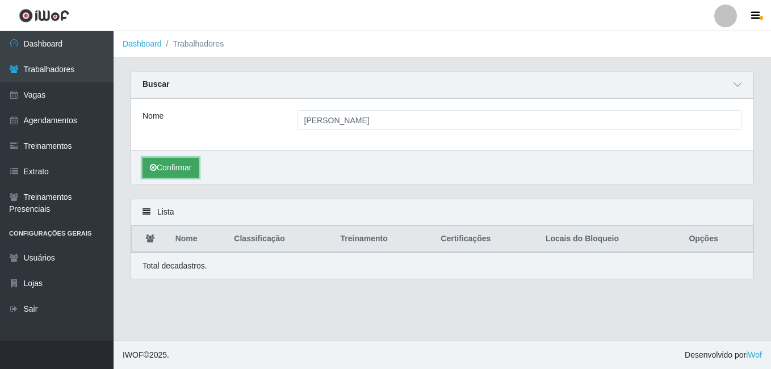
click at [166, 173] on button "Confirmar" at bounding box center [171, 168] width 56 height 20
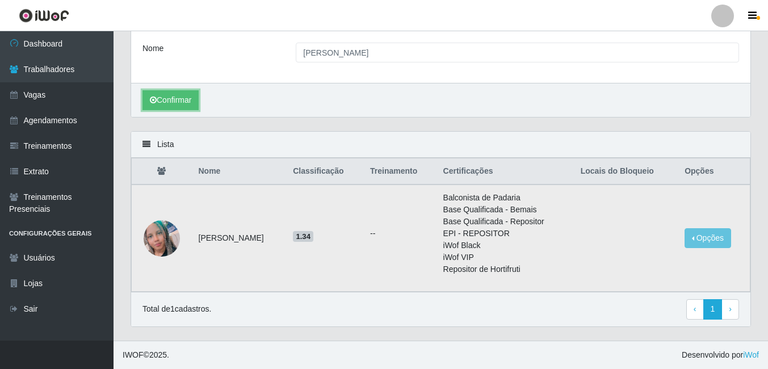
scroll to position [68, 0]
click at [701, 237] on button "Opções" at bounding box center [708, 238] width 47 height 20
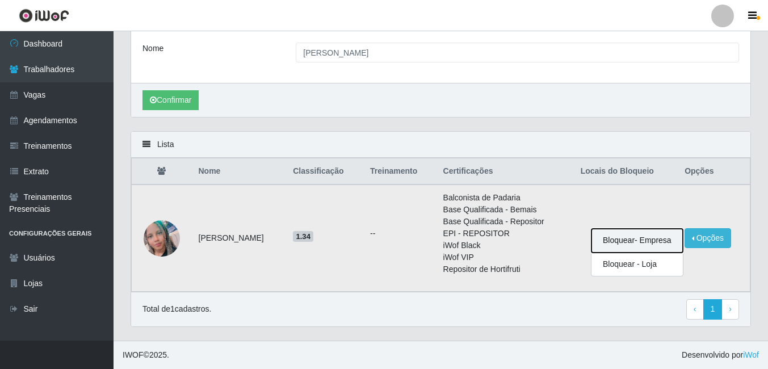
click at [634, 244] on button "Bloquear - Empresa" at bounding box center [637, 241] width 91 height 24
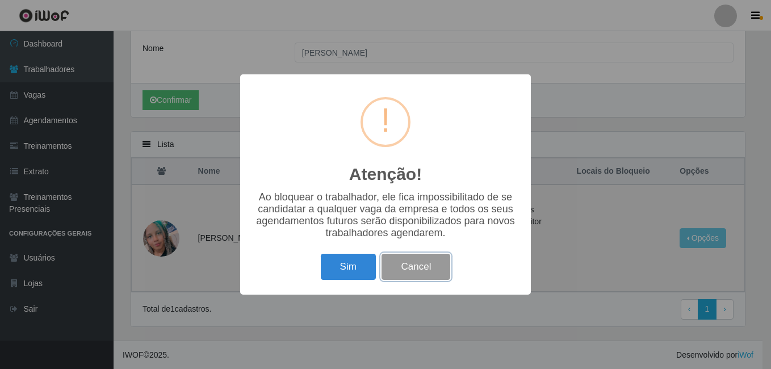
click at [395, 265] on button "Cancel" at bounding box center [416, 267] width 69 height 27
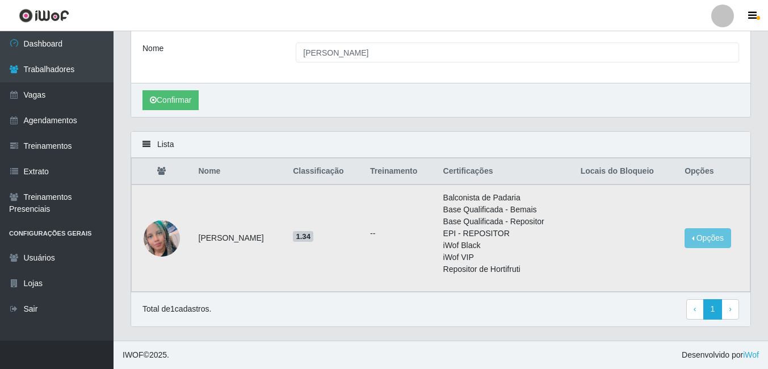
click at [689, 240] on td "Opções Bloquear - Empresa Bloquear - Loja" at bounding box center [714, 238] width 72 height 107
click at [707, 235] on button "Opções" at bounding box center [708, 238] width 47 height 20
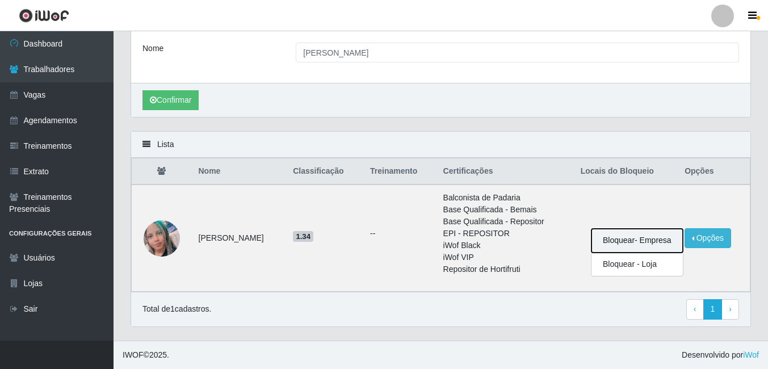
click at [683, 250] on button "Bloquear - Empresa" at bounding box center [637, 241] width 91 height 24
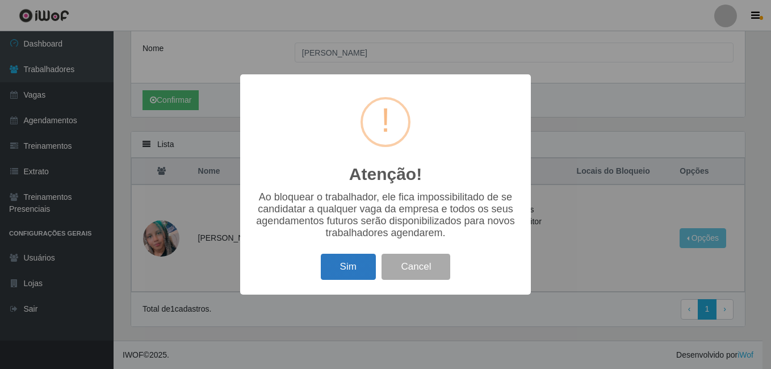
click at [325, 270] on button "Sim" at bounding box center [348, 267] width 55 height 27
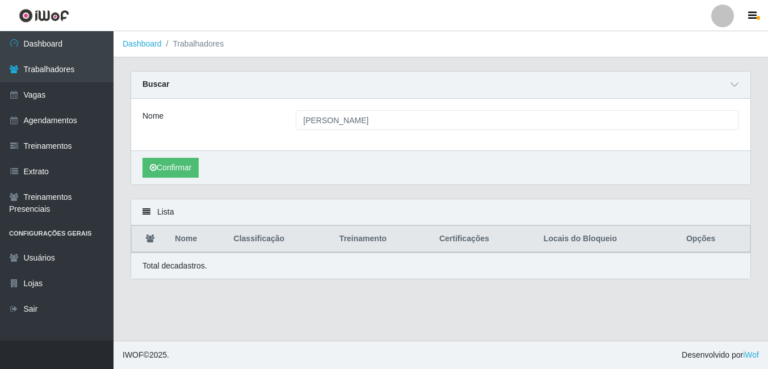
scroll to position [0, 0]
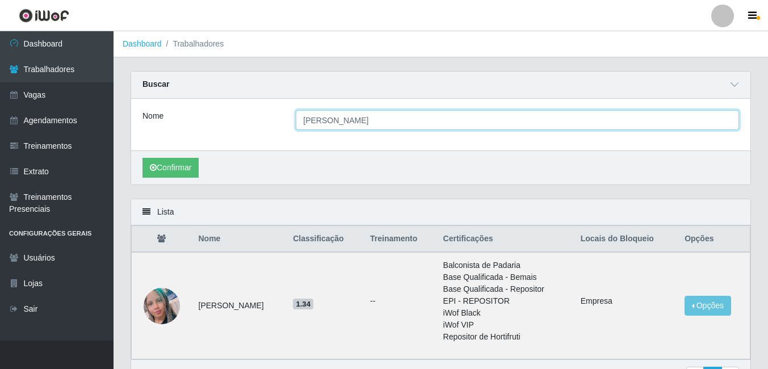
click at [324, 112] on input "[PERSON_NAME]" at bounding box center [517, 120] width 443 height 20
type input "isac"
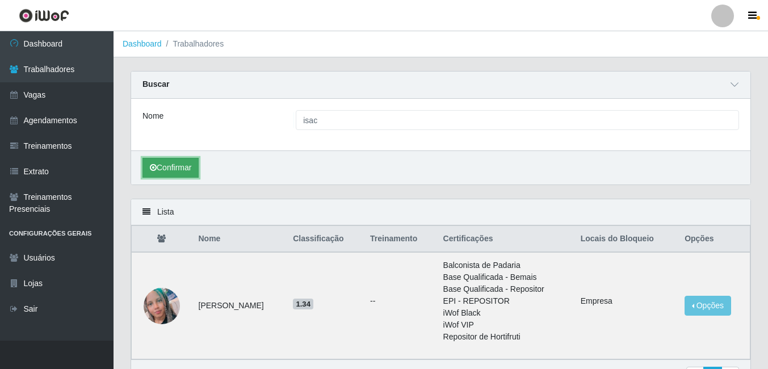
click at [190, 169] on button "Confirmar" at bounding box center [171, 168] width 56 height 20
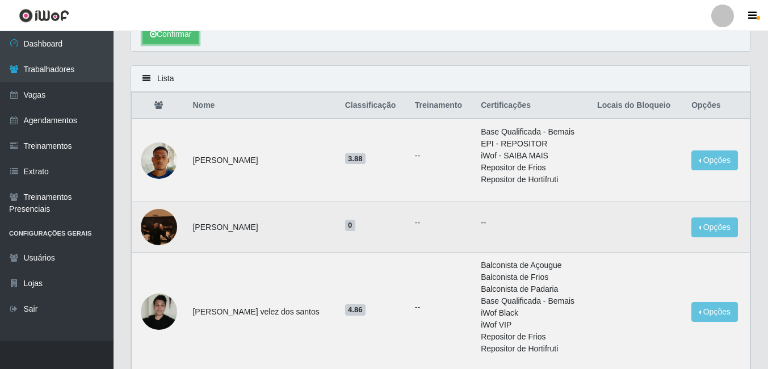
scroll to position [57, 0]
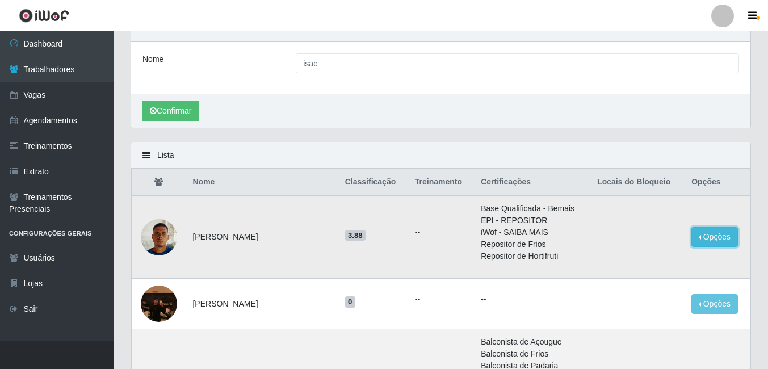
click at [726, 238] on button "Opções" at bounding box center [715, 237] width 47 height 20
click at [627, 240] on button "Bloquear - Empresa" at bounding box center [643, 240] width 91 height 24
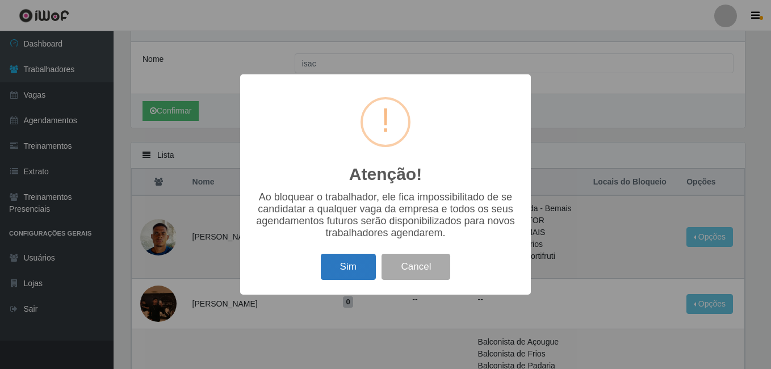
click at [361, 273] on button "Sim" at bounding box center [348, 267] width 55 height 27
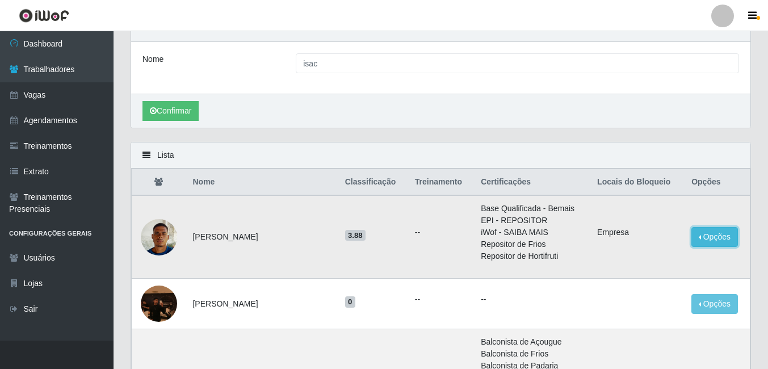
click at [711, 238] on button "Opções" at bounding box center [715, 237] width 47 height 20
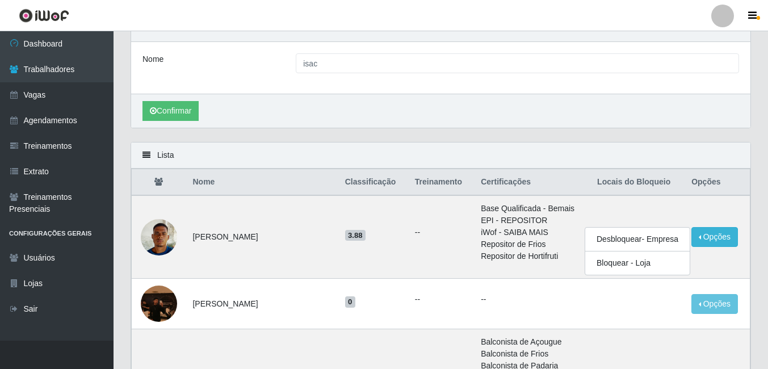
click at [576, 124] on div "Confirmar" at bounding box center [440, 111] width 619 height 34
click at [719, 18] on div at bounding box center [722, 16] width 23 height 23
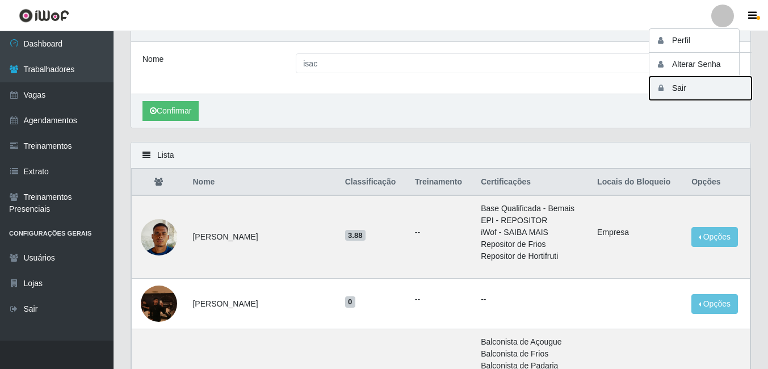
click at [676, 89] on button "Sair" at bounding box center [701, 88] width 102 height 23
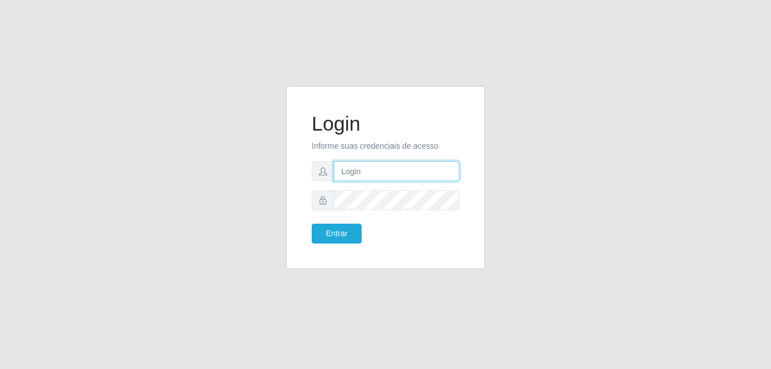
type input "gyovana@bemais"
